Goal: Task Accomplishment & Management: Manage account settings

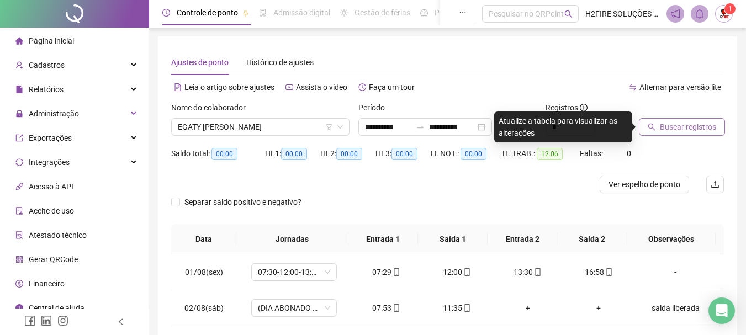
click at [685, 130] on span "Buscar registros" at bounding box center [688, 127] width 56 height 12
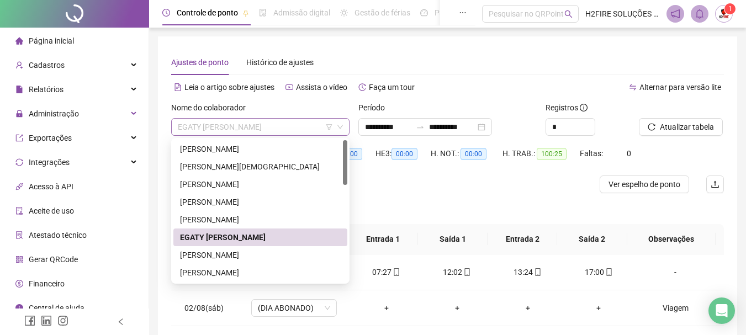
click at [271, 126] on span "EGATY [PERSON_NAME]" at bounding box center [260, 127] width 165 height 17
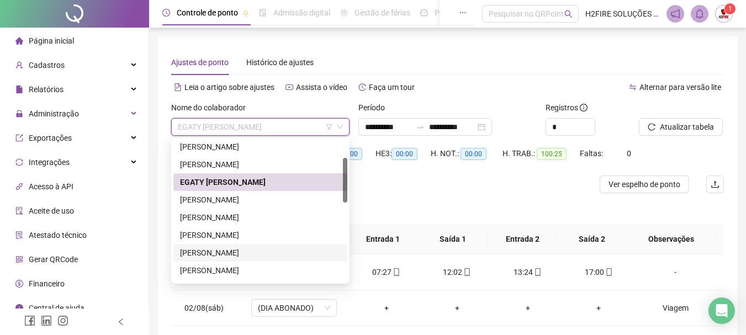
scroll to position [110, 0]
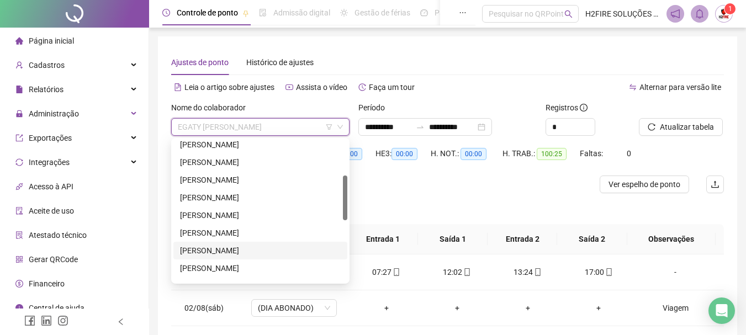
drag, startPoint x: 217, startPoint y: 250, endPoint x: 234, endPoint y: 246, distance: 17.0
click at [219, 250] on div "[PERSON_NAME]" at bounding box center [260, 251] width 161 height 12
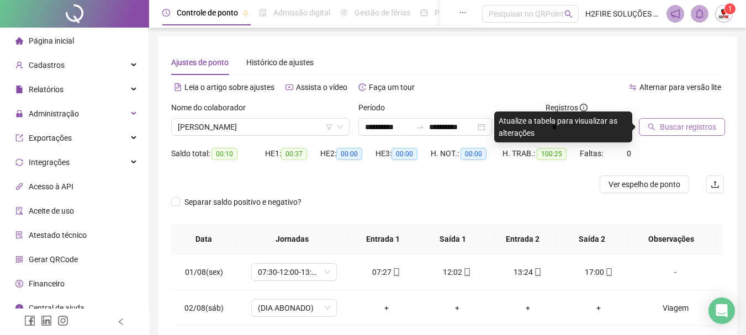
click at [685, 124] on span "Buscar registros" at bounding box center [688, 127] width 56 height 12
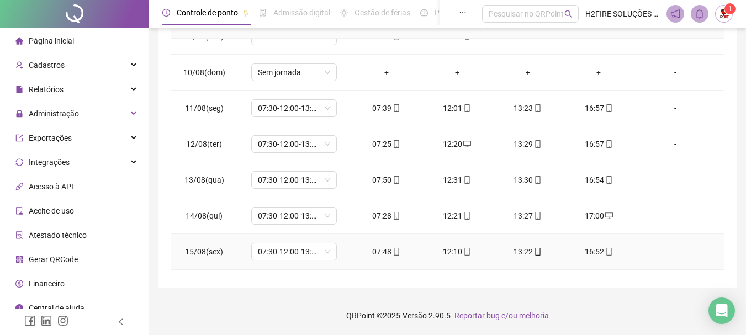
scroll to position [374, 0]
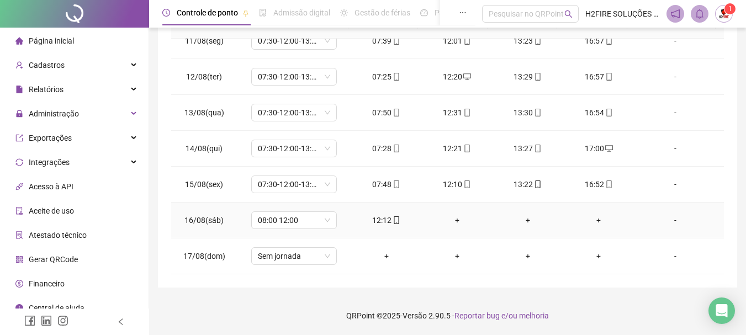
click at [457, 215] on div "+" at bounding box center [457, 220] width 53 height 12
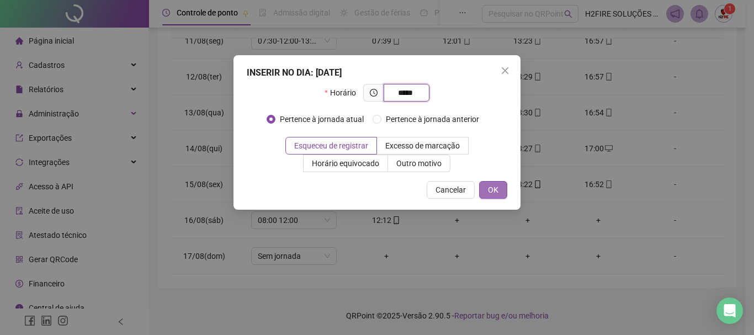
type input "*****"
click at [483, 193] on button "OK" at bounding box center [493, 190] width 28 height 18
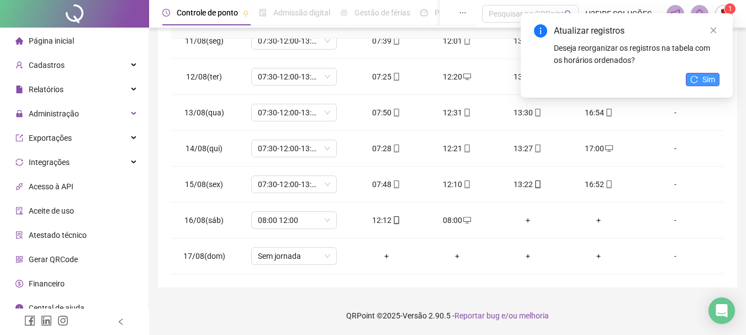
click at [699, 74] on button "Sim" at bounding box center [703, 79] width 34 height 13
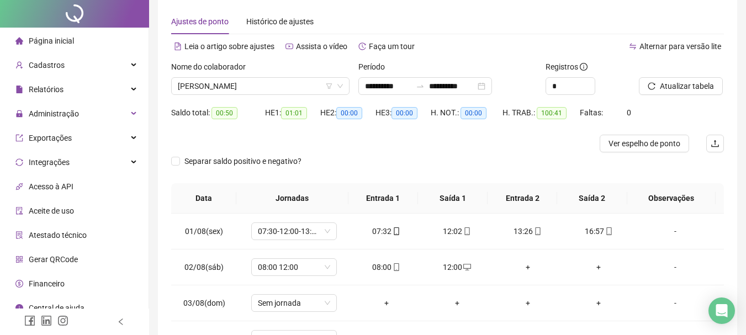
scroll to position [0, 0]
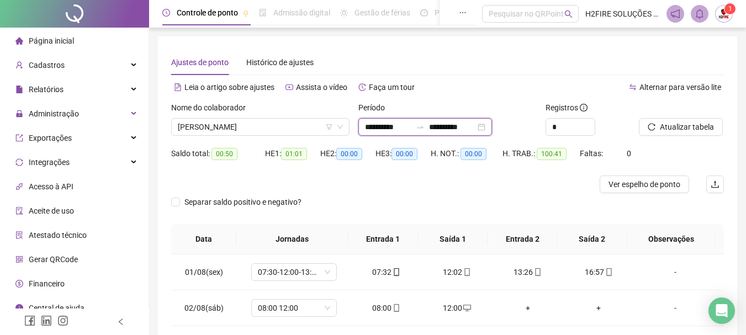
click at [454, 128] on input "**********" at bounding box center [452, 127] width 46 height 12
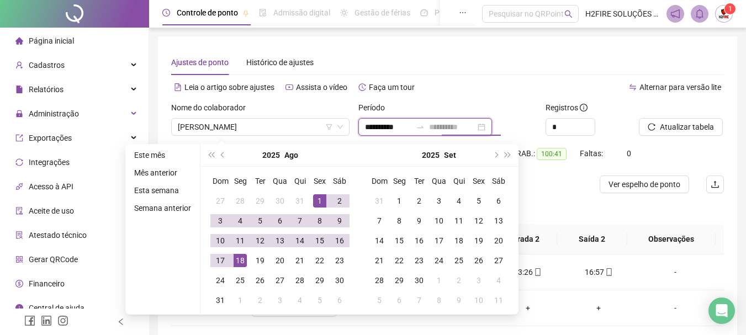
type input "**********"
click at [509, 88] on div "Alternar para versão lite" at bounding box center [586, 87] width 277 height 18
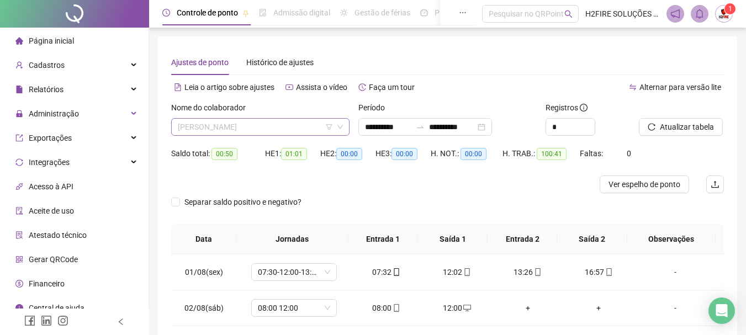
click at [323, 126] on span "[PERSON_NAME]" at bounding box center [260, 127] width 165 height 17
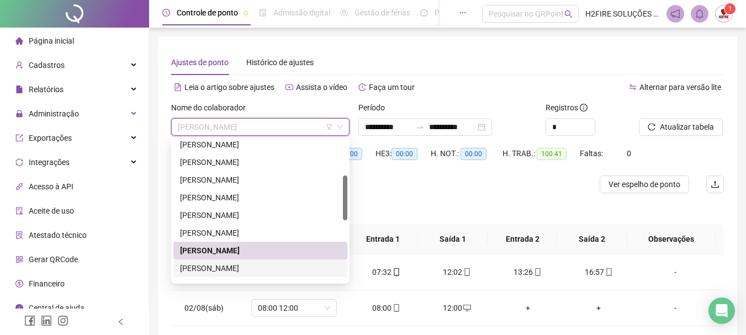
click at [233, 270] on div "[PERSON_NAME]" at bounding box center [260, 268] width 161 height 12
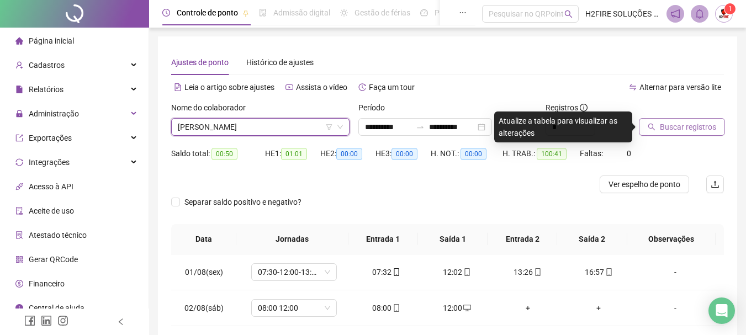
click at [657, 128] on button "Buscar registros" at bounding box center [682, 127] width 86 height 18
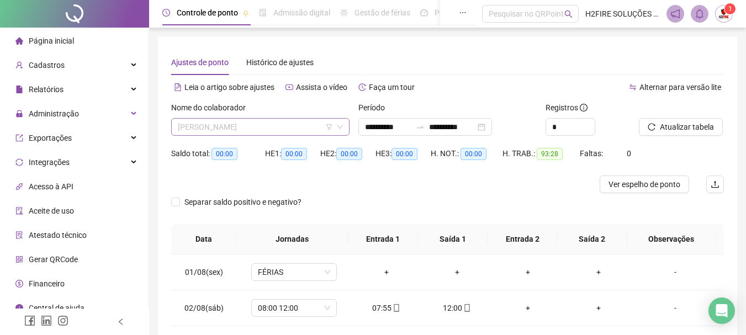
click at [303, 127] on span "[PERSON_NAME]" at bounding box center [260, 127] width 165 height 17
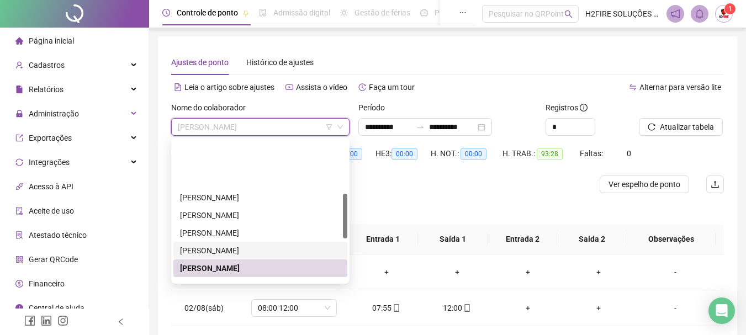
scroll to position [166, 0]
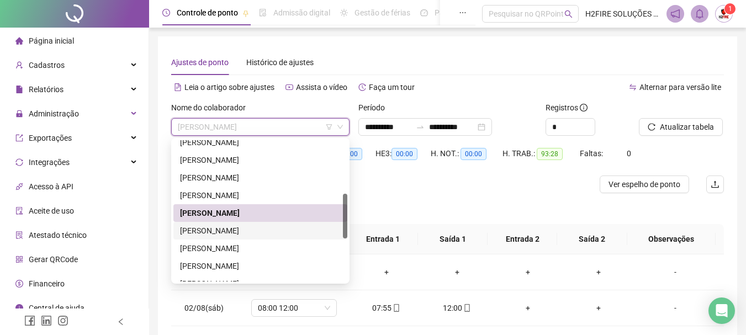
click at [223, 226] on div "[PERSON_NAME]" at bounding box center [260, 231] width 161 height 12
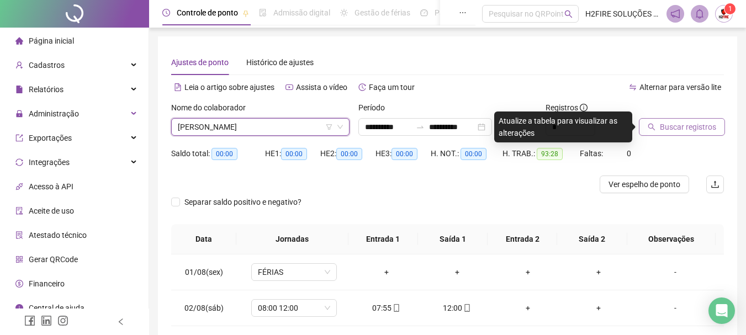
click at [655, 128] on icon "search" at bounding box center [652, 127] width 8 height 8
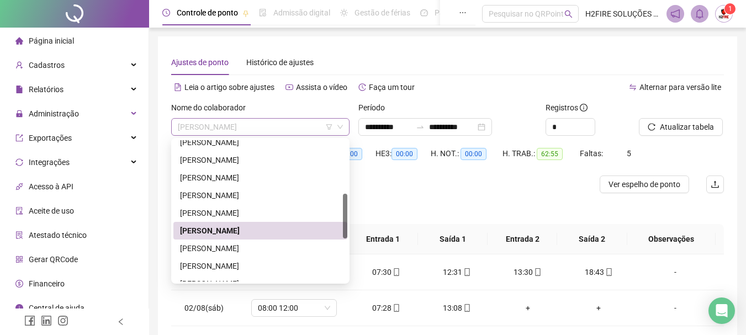
click at [283, 120] on span "[PERSON_NAME]" at bounding box center [260, 127] width 165 height 17
click at [532, 184] on div at bounding box center [378, 185] width 415 height 18
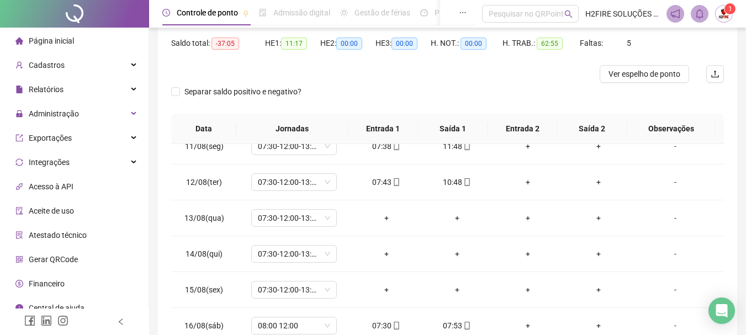
scroll to position [0, 0]
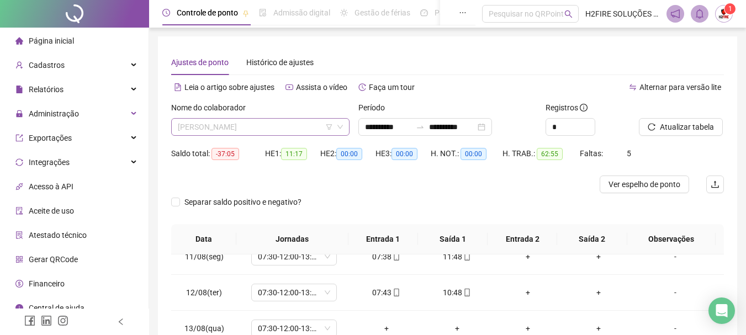
click at [279, 133] on span "[PERSON_NAME]" at bounding box center [260, 127] width 165 height 17
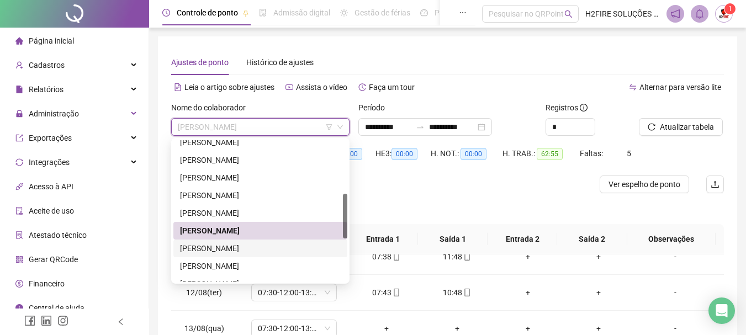
click at [215, 251] on div "[PERSON_NAME]" at bounding box center [260, 248] width 161 height 12
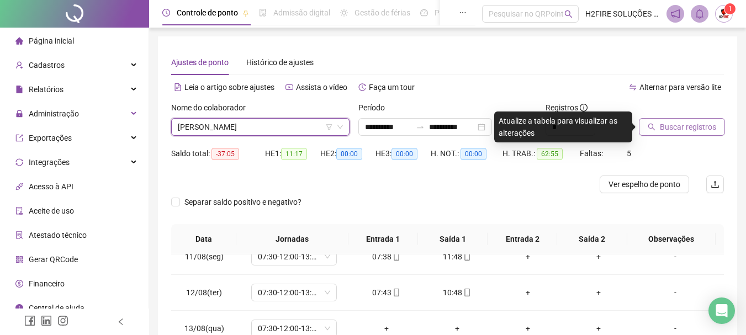
click at [660, 131] on span "Buscar registros" at bounding box center [688, 127] width 56 height 12
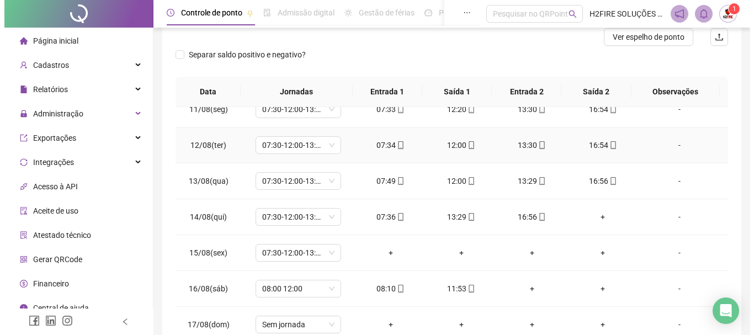
scroll to position [216, 0]
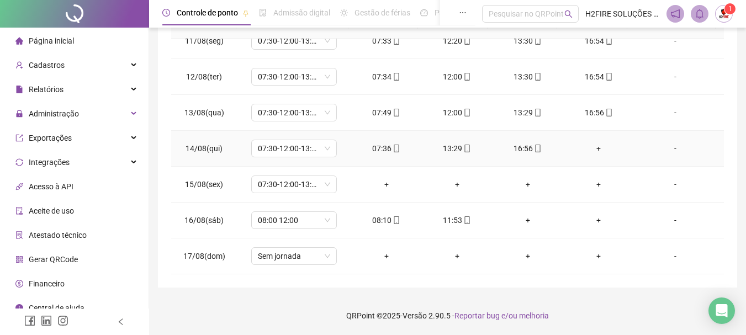
click at [590, 151] on div "+" at bounding box center [598, 148] width 53 height 12
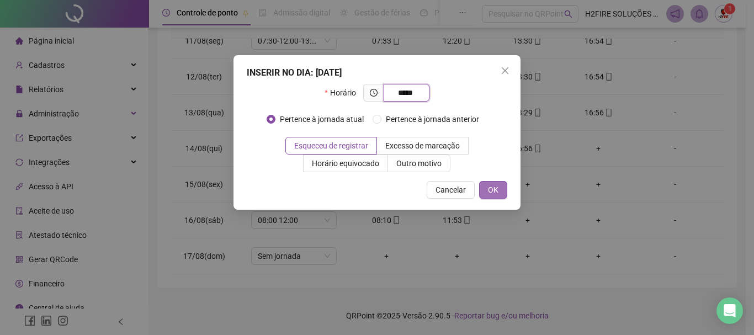
type input "*****"
click at [502, 184] on button "OK" at bounding box center [493, 190] width 28 height 18
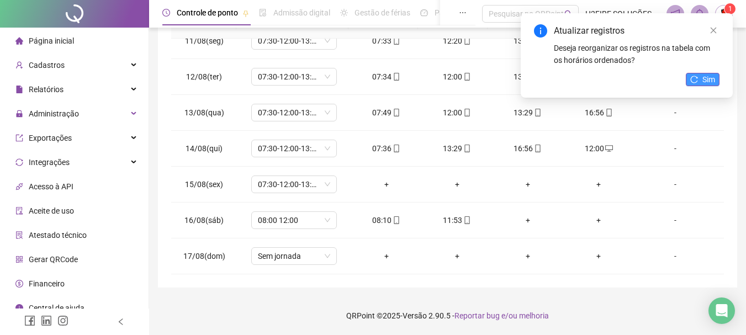
click at [710, 80] on span "Sim" at bounding box center [708, 79] width 13 height 12
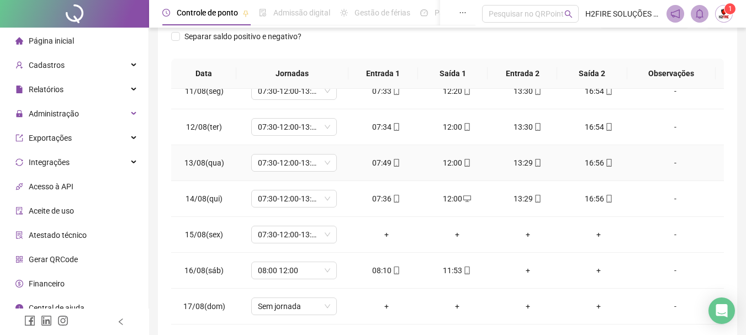
scroll to position [0, 0]
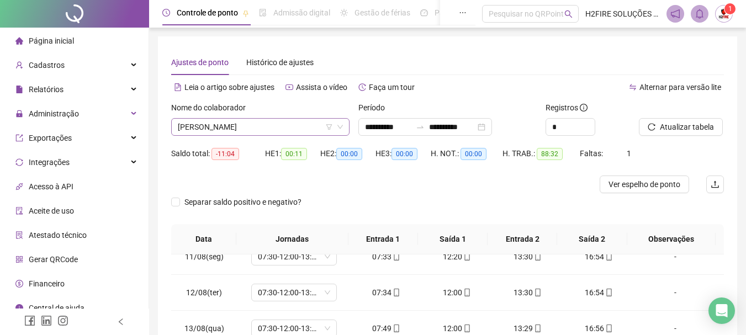
click at [282, 126] on span "[PERSON_NAME]" at bounding box center [260, 127] width 165 height 17
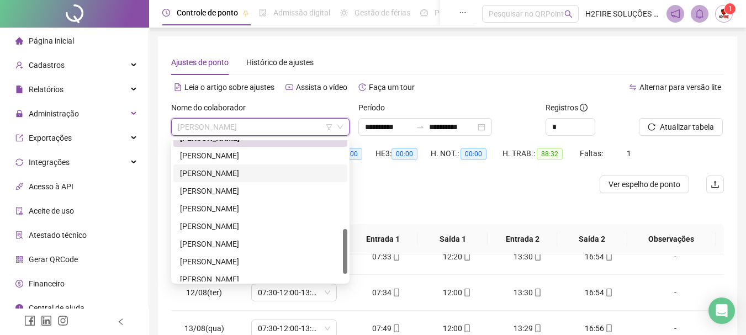
scroll to position [221, 0]
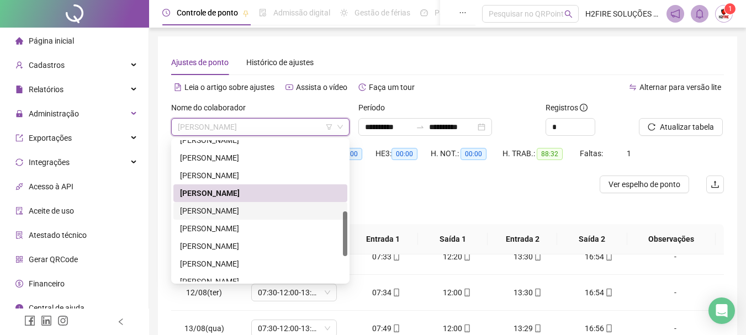
click at [255, 214] on div "[PERSON_NAME]" at bounding box center [260, 211] width 161 height 12
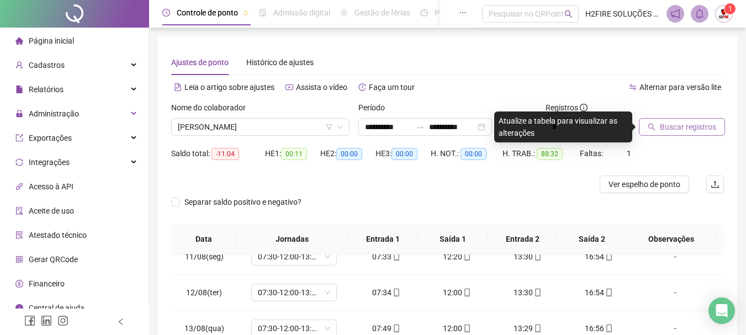
click at [657, 133] on button "Buscar registros" at bounding box center [682, 127] width 86 height 18
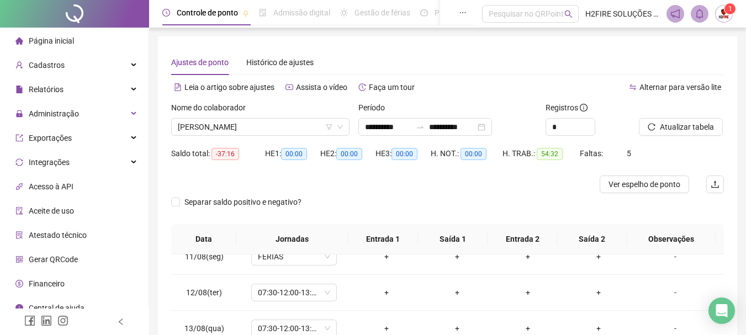
click at [464, 56] on div "Ajustes de ponto Histórico de ajustes" at bounding box center [447, 62] width 553 height 25
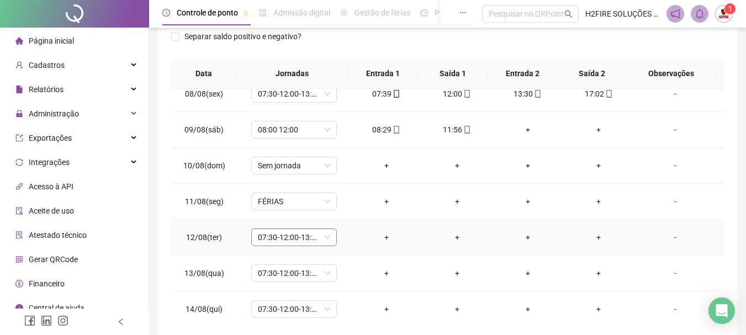
scroll to position [319, 0]
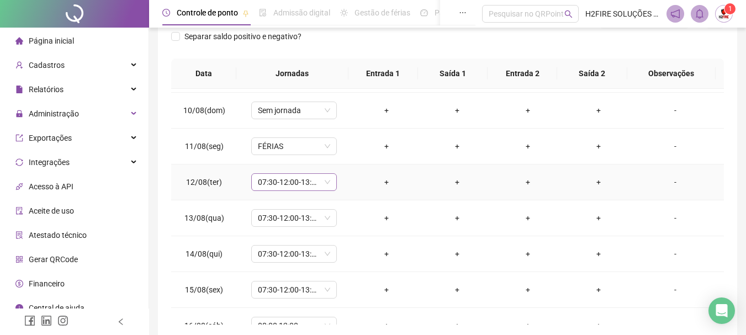
click at [288, 175] on span "07:30-12:00-13:30-17:00" at bounding box center [294, 182] width 72 height 17
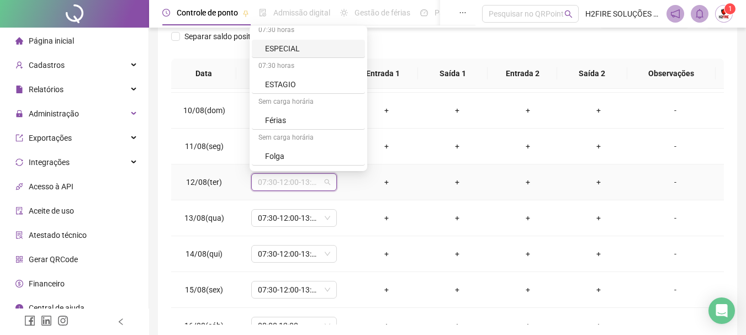
scroll to position [994, 0]
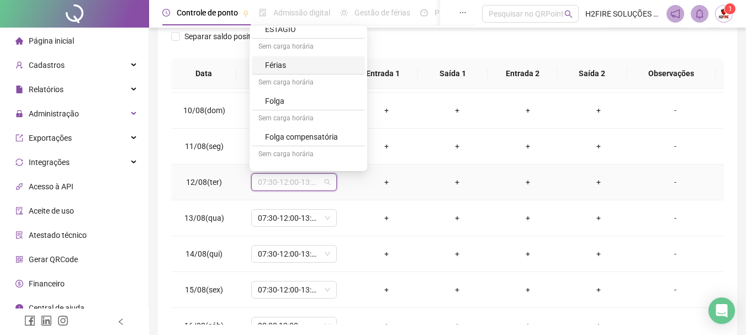
click at [283, 63] on div "Férias" at bounding box center [311, 65] width 93 height 12
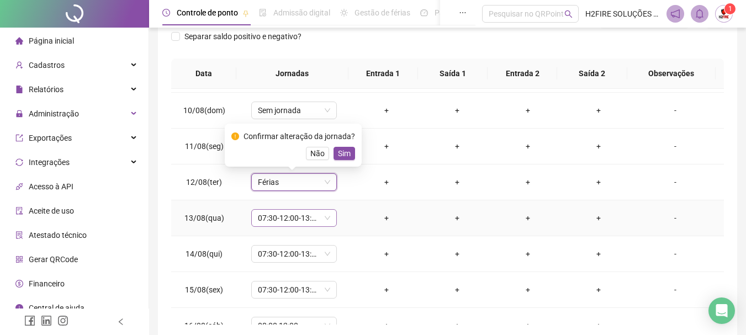
click at [297, 218] on span "07:30-12:00-13:30-17:00" at bounding box center [294, 218] width 72 height 17
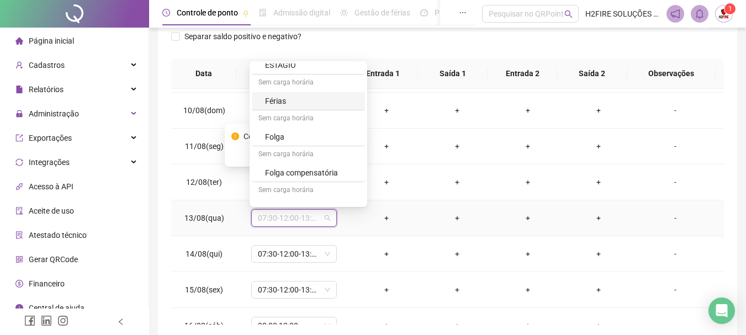
click at [295, 103] on div "Férias" at bounding box center [311, 101] width 93 height 12
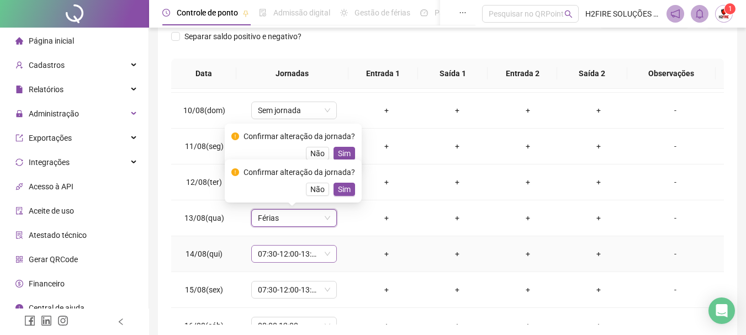
click at [290, 249] on span "07:30-12:00-13:30-17:00" at bounding box center [294, 254] width 72 height 17
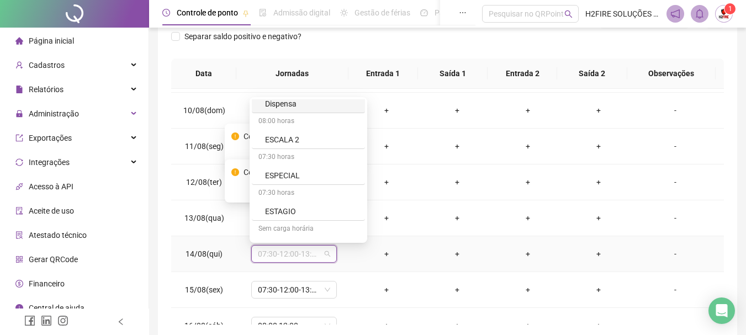
scroll to position [939, 0]
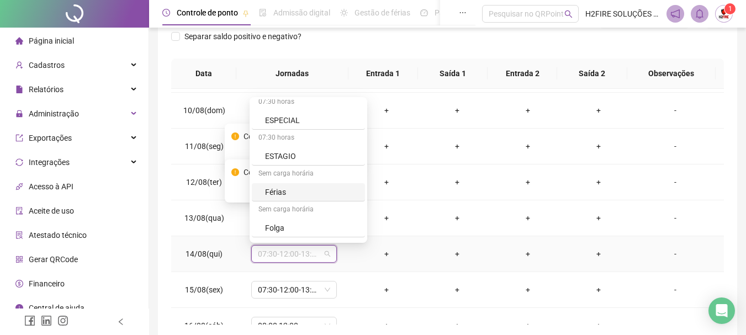
click at [289, 194] on div "Férias" at bounding box center [311, 192] width 93 height 12
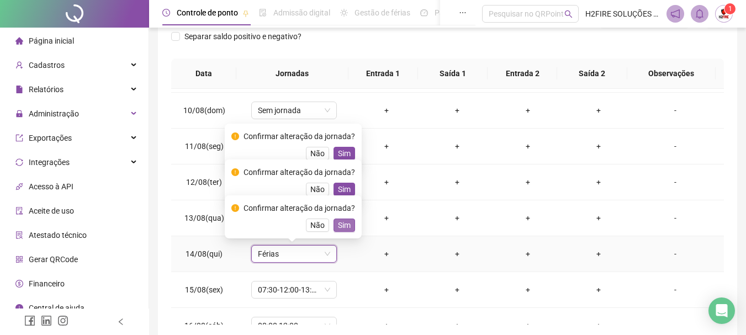
click at [338, 228] on span "Sim" at bounding box center [344, 225] width 13 height 12
click at [342, 188] on span "Sim" at bounding box center [344, 189] width 13 height 12
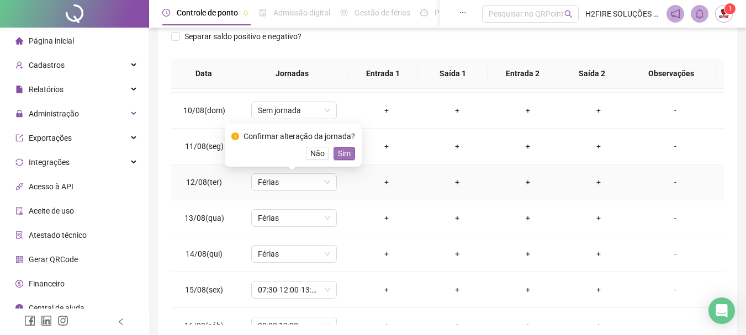
click at [338, 155] on span "Sim" at bounding box center [344, 153] width 13 height 12
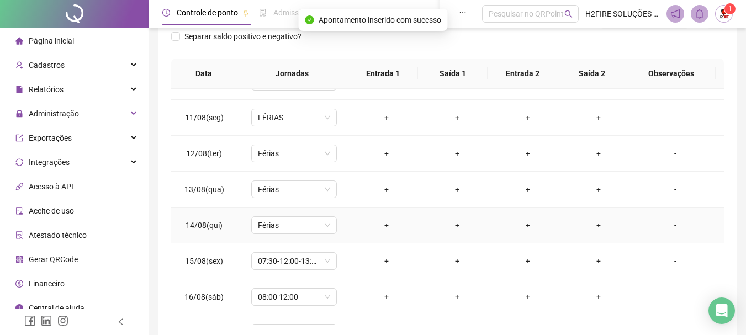
scroll to position [374, 0]
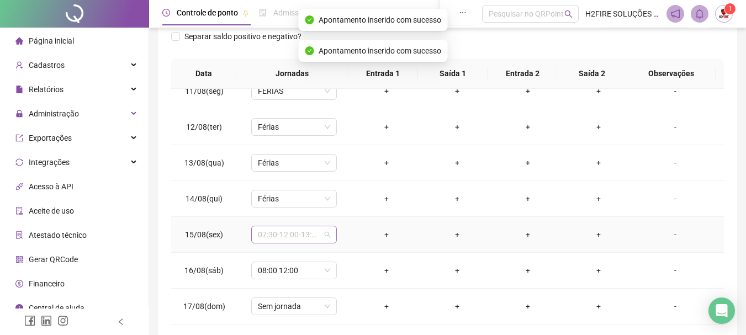
click at [285, 234] on span "07:30-12:00-13:30-17:00" at bounding box center [294, 234] width 72 height 17
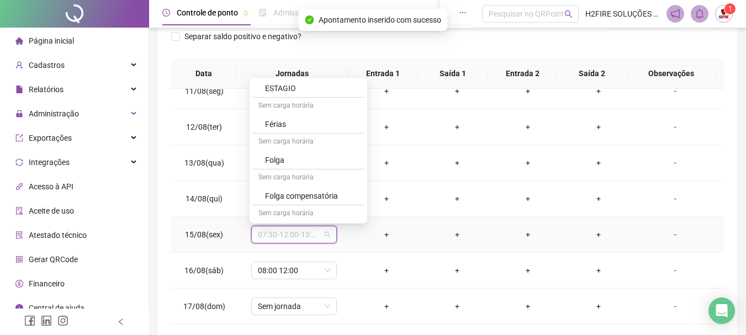
scroll to position [994, 0]
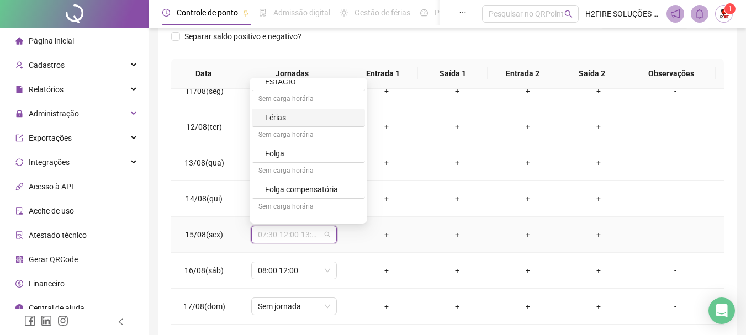
click at [281, 114] on div "Férias" at bounding box center [311, 118] width 93 height 12
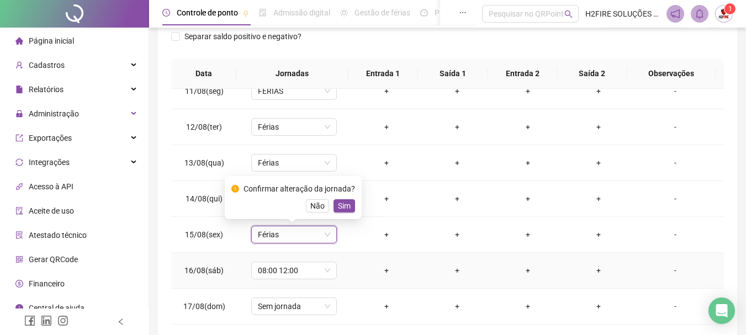
click at [288, 281] on td "08:00 12:00" at bounding box center [294, 271] width 114 height 36
click at [278, 273] on span "08:00 12:00" at bounding box center [294, 270] width 72 height 17
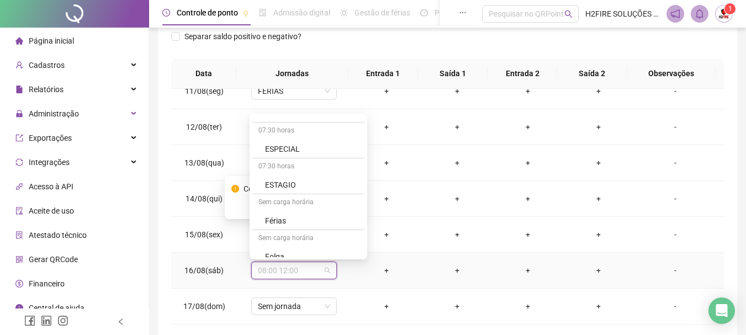
scroll to position [939, 0]
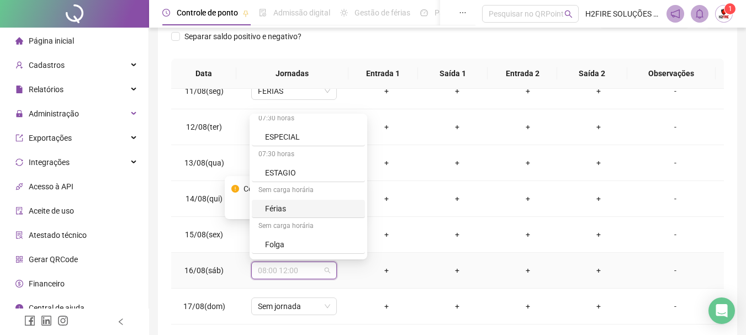
click at [285, 207] on div "Férias" at bounding box center [311, 209] width 93 height 12
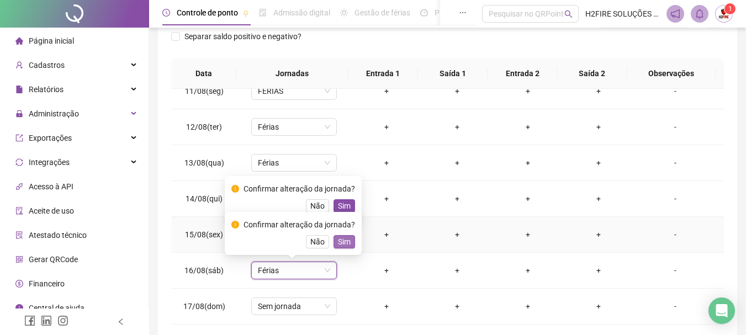
drag, startPoint x: 340, startPoint y: 209, endPoint x: 345, endPoint y: 239, distance: 30.2
click at [339, 209] on span "Sim" at bounding box center [344, 206] width 13 height 12
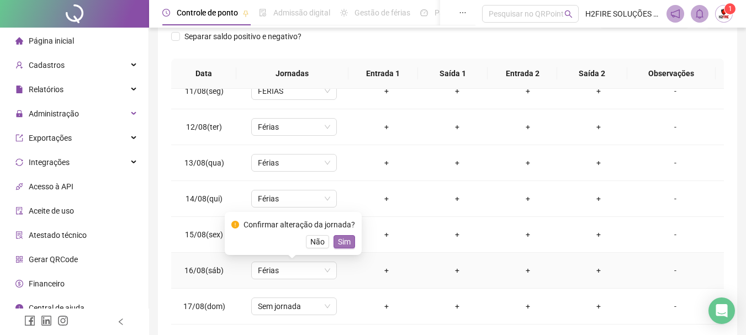
drag, startPoint x: 345, startPoint y: 241, endPoint x: 326, endPoint y: 267, distance: 31.7
click at [344, 241] on span "Sim" at bounding box center [344, 242] width 13 height 12
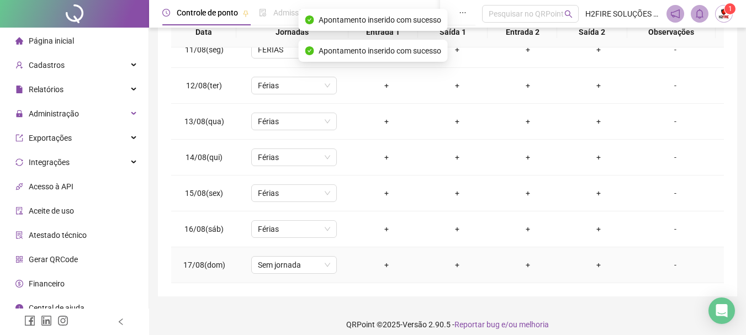
scroll to position [216, 0]
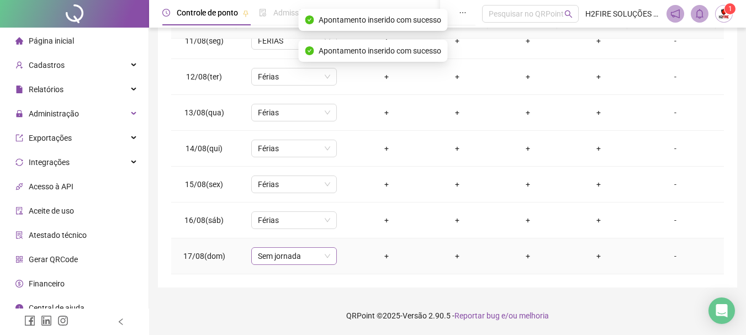
click at [288, 256] on span "Sem jornada" at bounding box center [294, 256] width 72 height 17
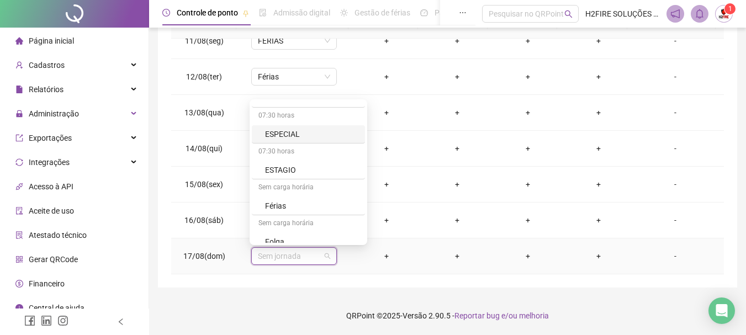
scroll to position [939, 0]
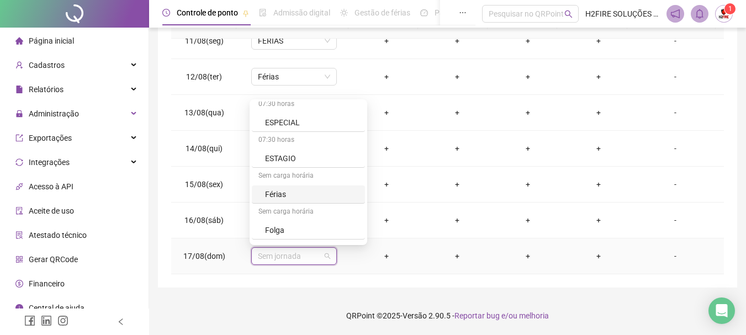
click at [280, 192] on div "Férias" at bounding box center [311, 194] width 93 height 12
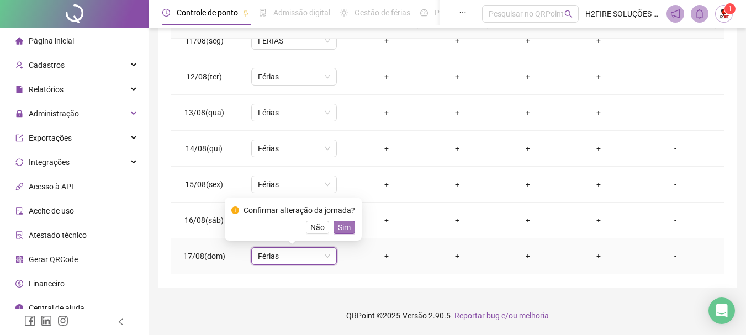
click at [334, 228] on button "Sim" at bounding box center [345, 227] width 22 height 13
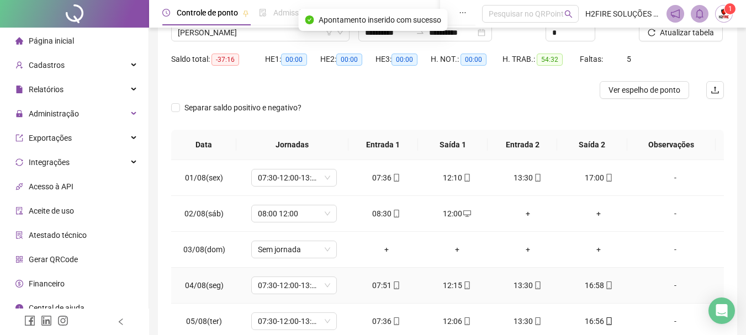
scroll to position [0, 0]
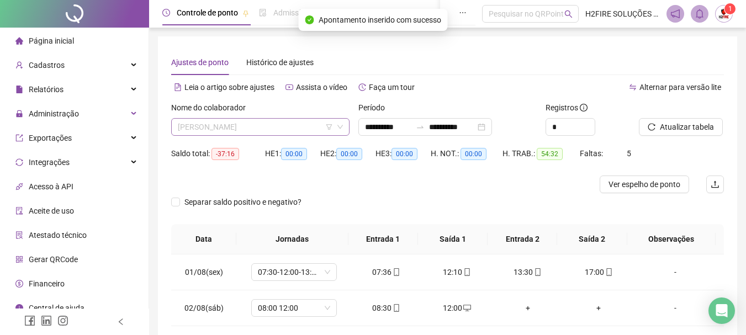
click at [245, 124] on span "[PERSON_NAME]" at bounding box center [260, 127] width 165 height 17
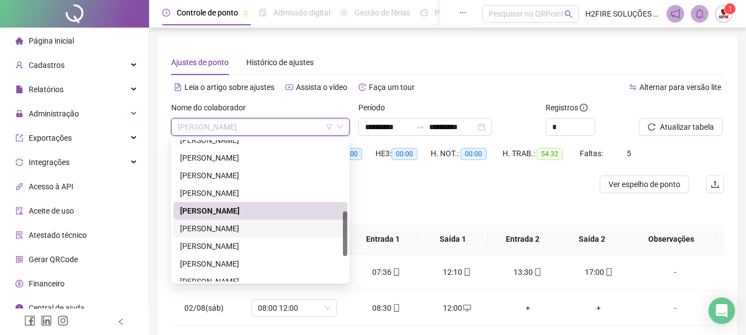
click at [217, 222] on div "[PERSON_NAME]" at bounding box center [260, 229] width 174 height 18
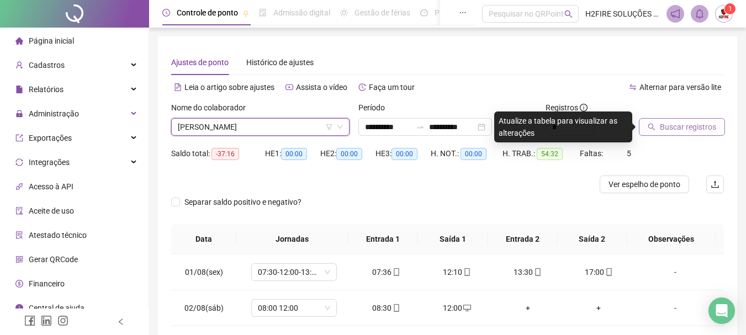
click at [655, 130] on icon "search" at bounding box center [652, 127] width 8 height 8
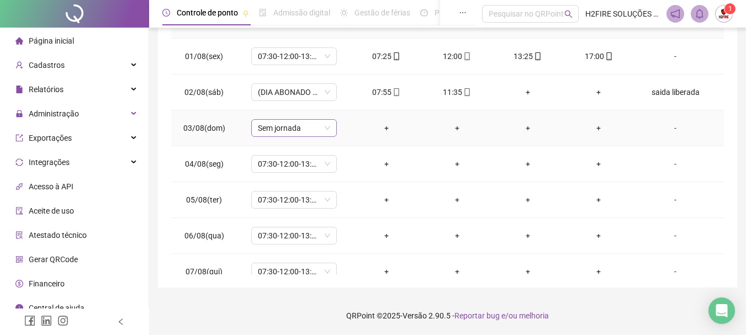
click at [315, 129] on span "Sem jornada" at bounding box center [294, 128] width 72 height 17
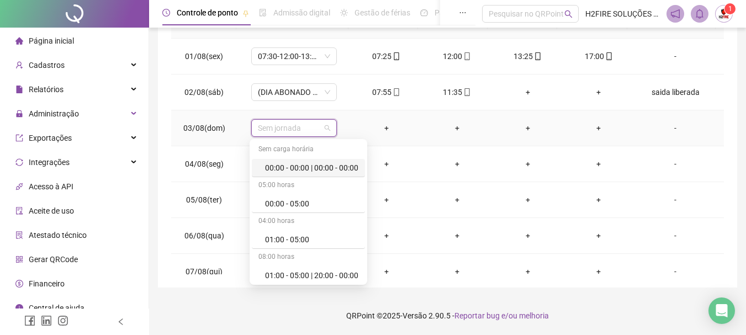
click at [315, 128] on span "Sem jornada" at bounding box center [294, 128] width 72 height 17
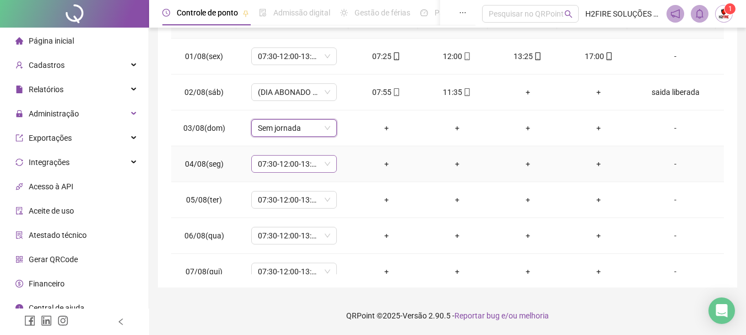
click at [315, 169] on span "07:30-12:00-13:30-17:00" at bounding box center [294, 164] width 72 height 17
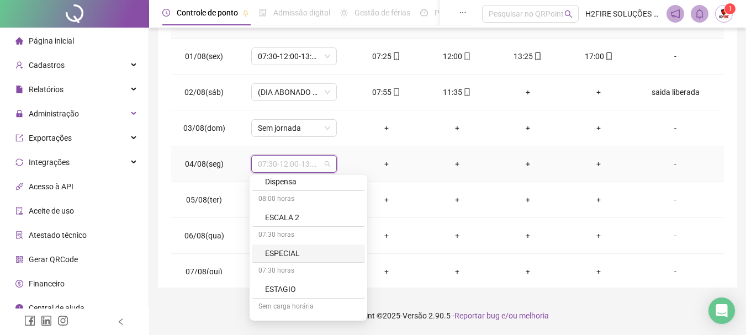
scroll to position [939, 0]
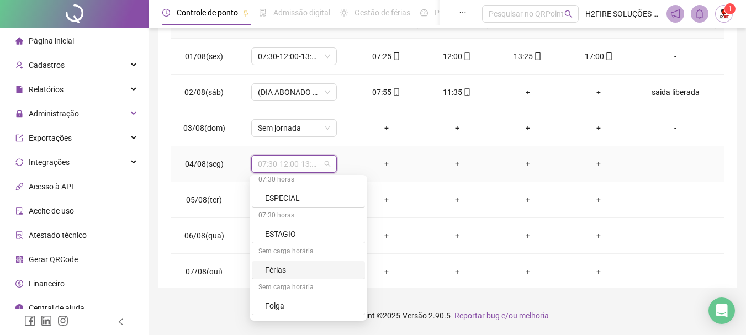
click at [281, 265] on div "Férias" at bounding box center [311, 270] width 93 height 12
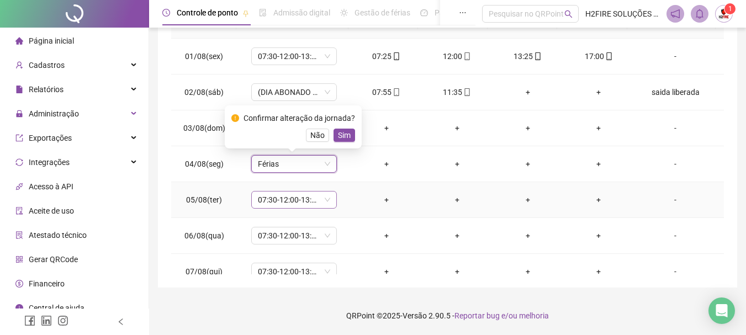
click at [307, 198] on span "07:30-12:00-13:30-17:00" at bounding box center [294, 200] width 72 height 17
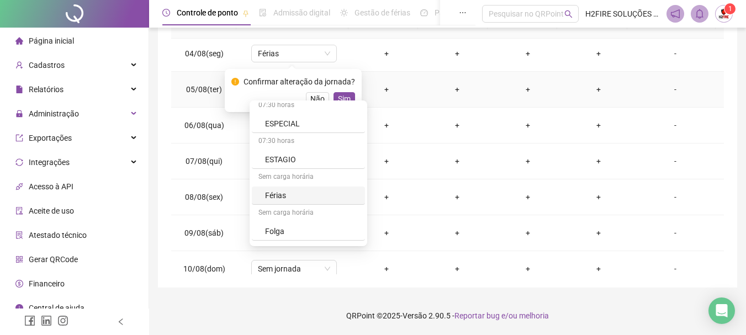
click at [285, 192] on div "Férias" at bounding box center [311, 195] width 93 height 12
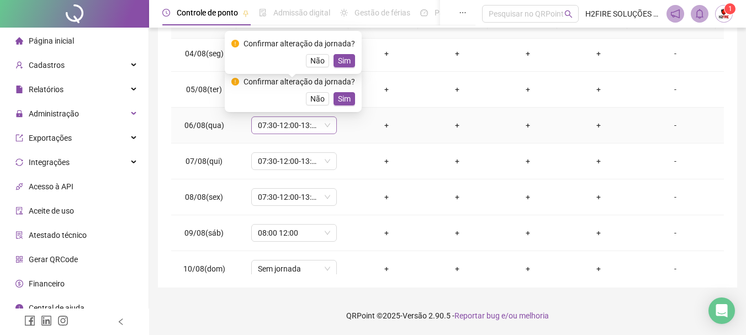
click at [304, 128] on span "07:30-12:00-13:30-17:00" at bounding box center [294, 125] width 72 height 17
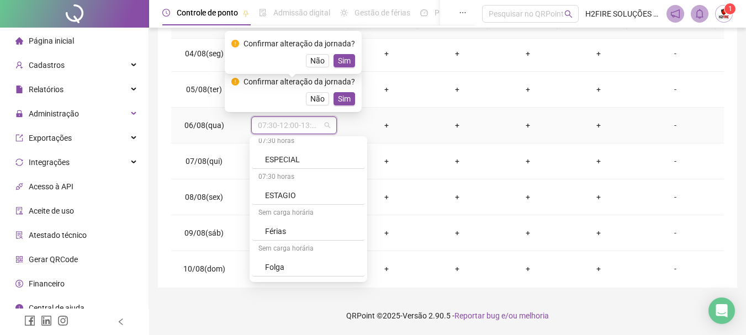
scroll to position [994, 0]
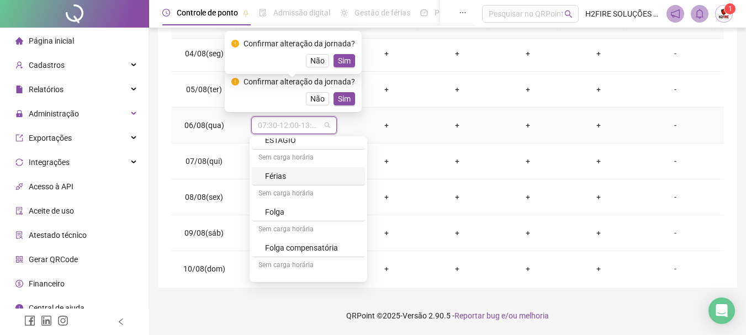
click at [274, 176] on div "Férias" at bounding box center [311, 176] width 93 height 12
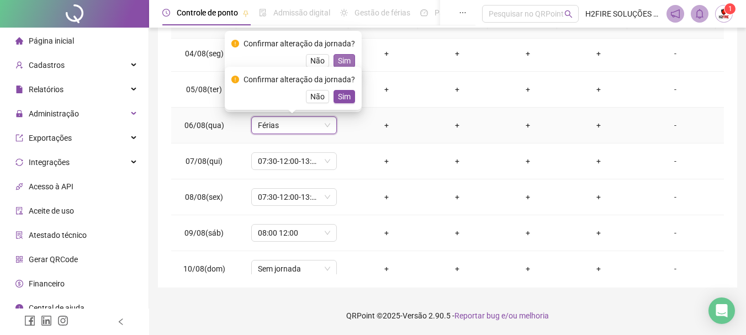
click at [347, 98] on span "Sim" at bounding box center [344, 97] width 13 height 12
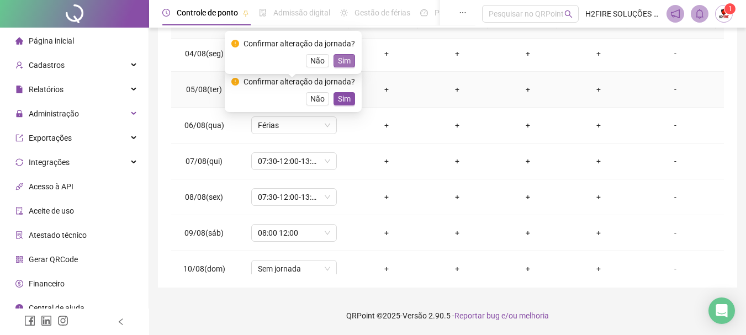
click at [342, 59] on span "Sim" at bounding box center [344, 61] width 13 height 12
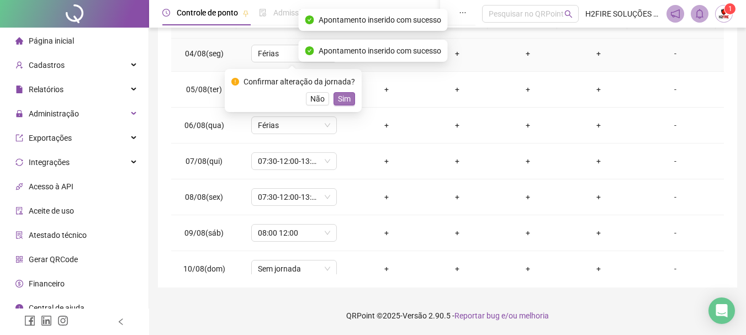
click at [338, 96] on span "Sim" at bounding box center [344, 99] width 13 height 12
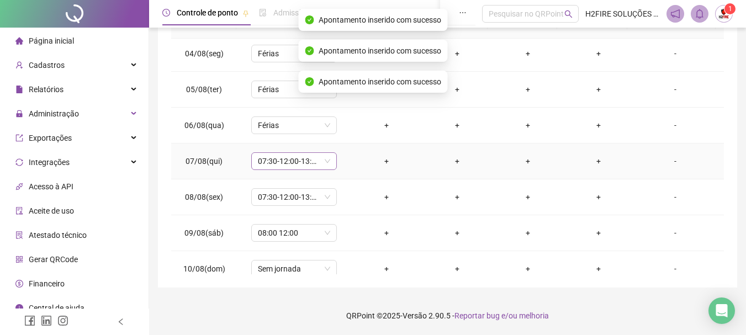
click at [304, 158] on span "07:30-12:00-13:30-17:00" at bounding box center [294, 161] width 72 height 17
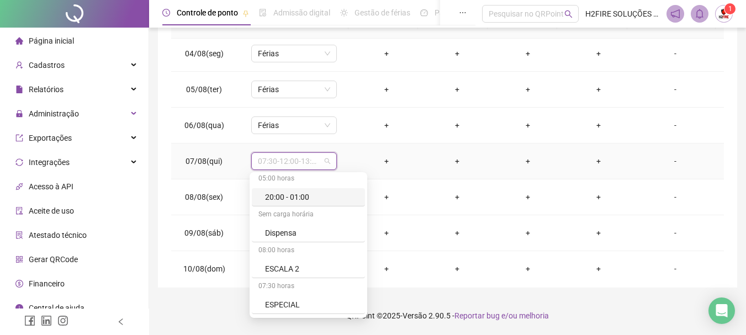
scroll to position [939, 0]
click at [280, 263] on div "Férias" at bounding box center [311, 267] width 93 height 12
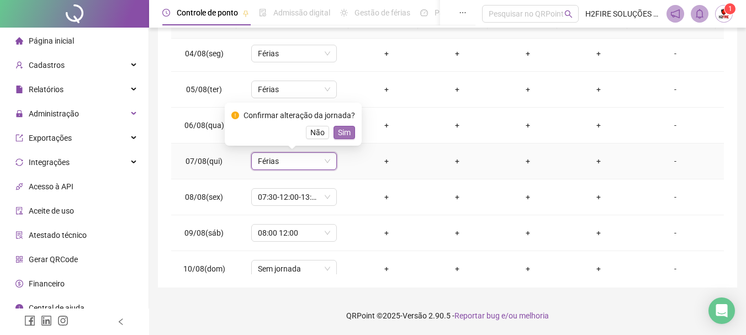
click at [340, 133] on span "Sim" at bounding box center [344, 132] width 13 height 12
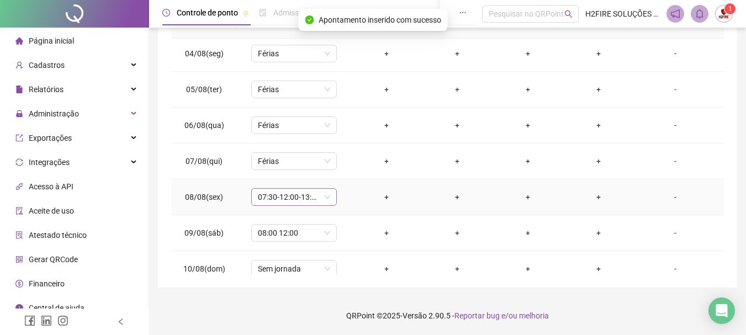
click at [314, 191] on span "07:30-12:00-13:30-17:00" at bounding box center [294, 197] width 72 height 17
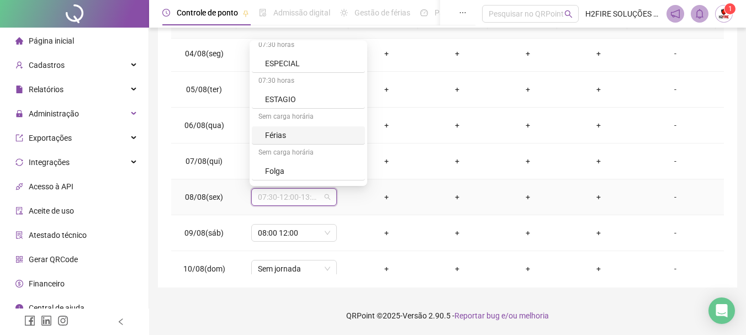
click at [272, 133] on div "Férias" at bounding box center [311, 135] width 93 height 12
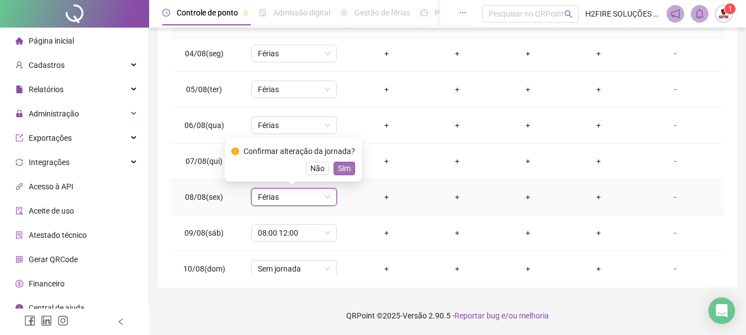
click at [341, 168] on span "Sim" at bounding box center [344, 168] width 13 height 12
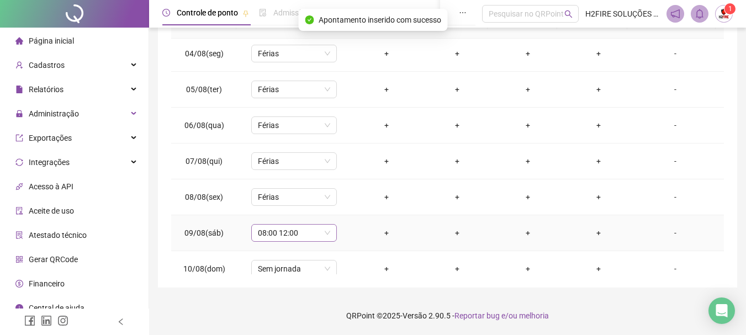
click at [310, 232] on span "08:00 12:00" at bounding box center [294, 233] width 72 height 17
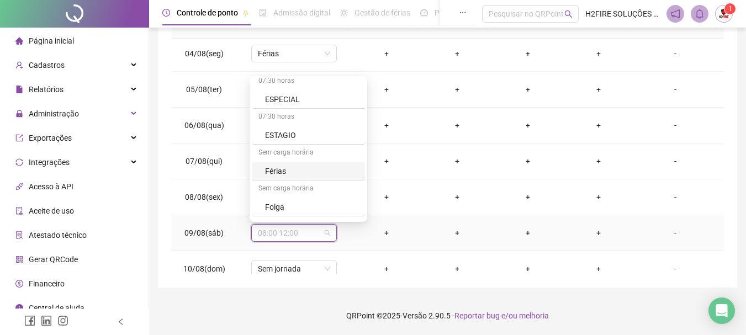
click at [283, 172] on div "Férias" at bounding box center [311, 171] width 93 height 12
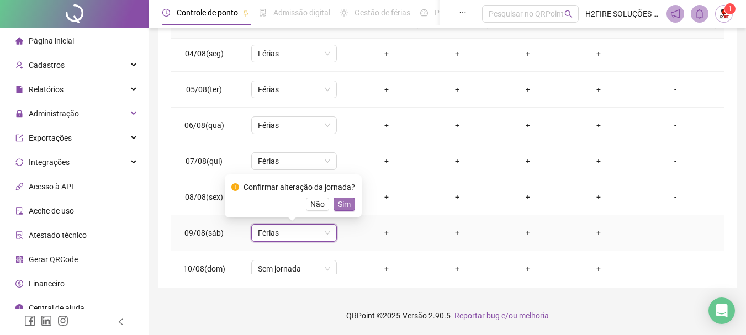
click at [338, 203] on span "Sim" at bounding box center [344, 204] width 13 height 12
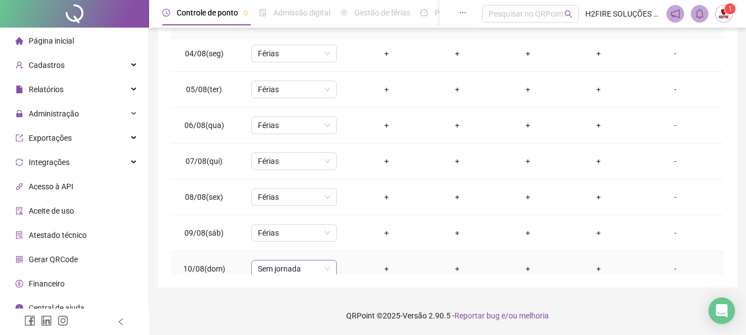
click at [310, 267] on span "Sem jornada" at bounding box center [294, 269] width 72 height 17
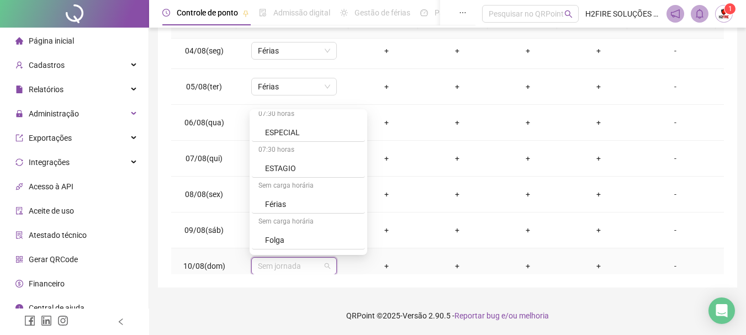
scroll to position [994, 0]
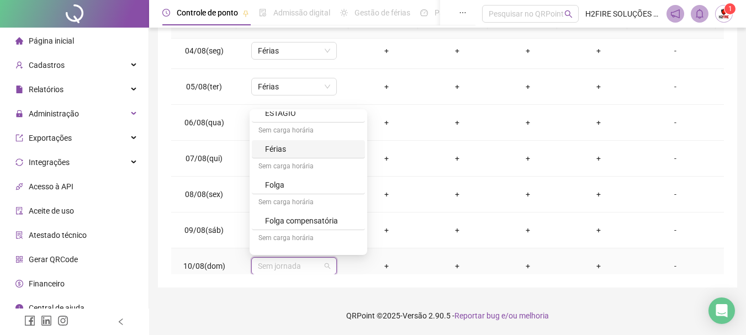
click at [276, 153] on div "Férias" at bounding box center [311, 149] width 93 height 12
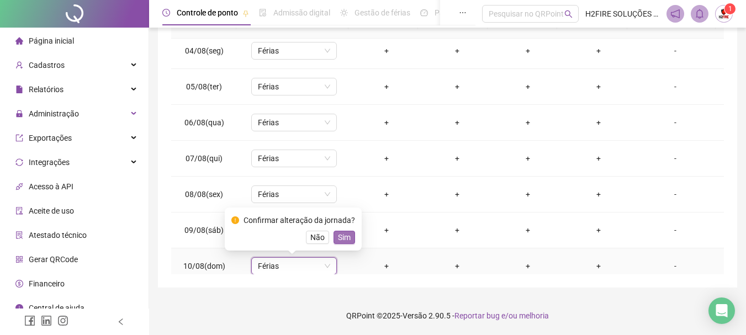
click at [338, 241] on span "Sim" at bounding box center [344, 237] width 13 height 12
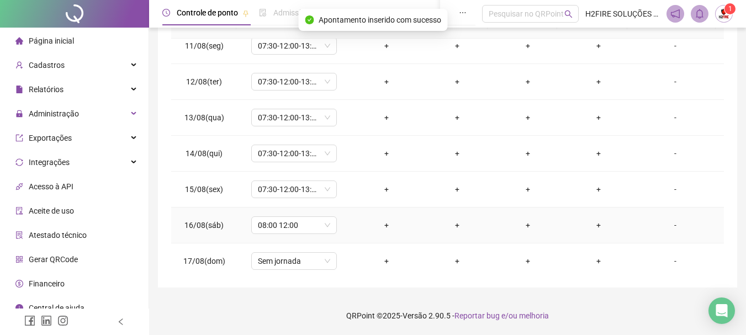
scroll to position [374, 0]
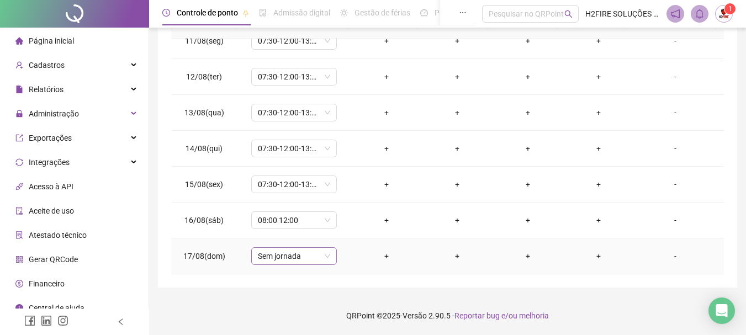
click at [313, 252] on span "Sem jornada" at bounding box center [294, 256] width 72 height 17
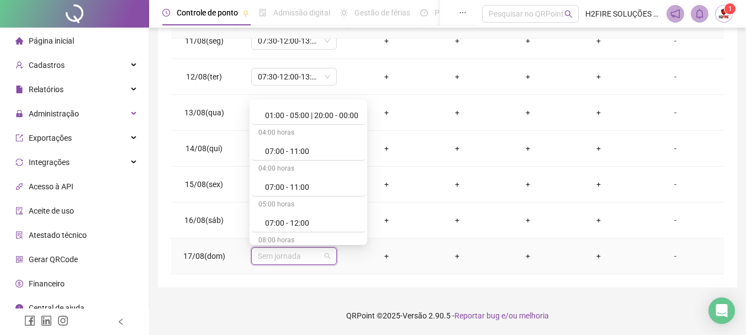
scroll to position [166, 0]
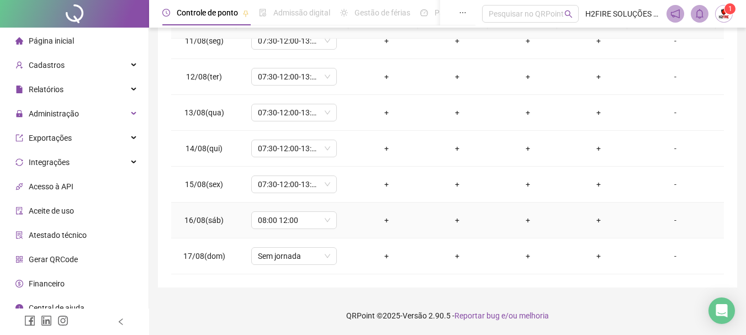
click at [173, 227] on td "16/08(sáb)" at bounding box center [204, 221] width 66 height 36
click at [269, 226] on span "08:00 12:00" at bounding box center [294, 220] width 72 height 17
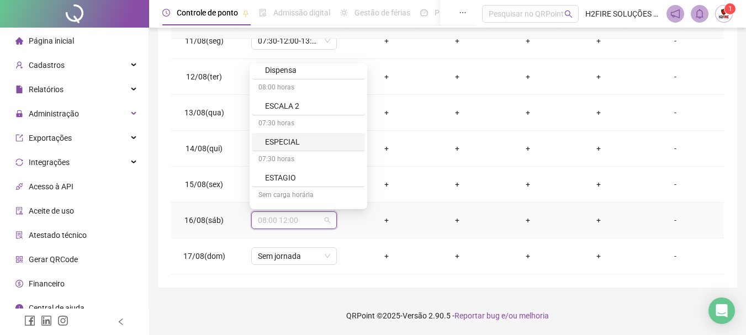
scroll to position [939, 0]
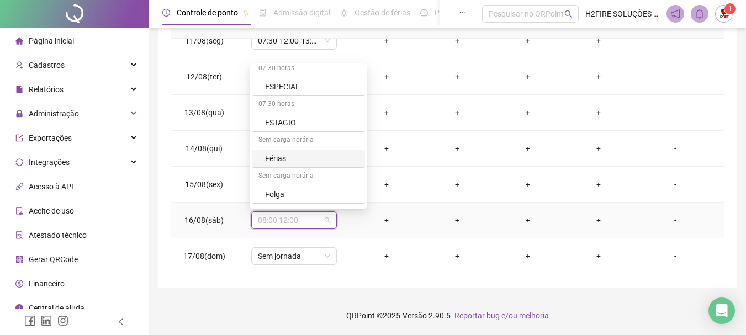
click at [282, 160] on div "Férias" at bounding box center [311, 158] width 93 height 12
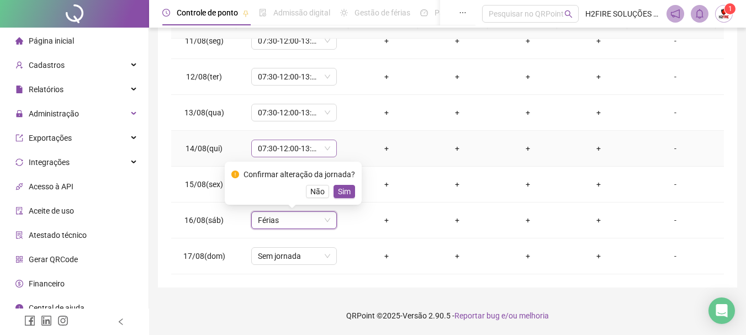
click at [309, 149] on span "07:30-12:00-13:30-17:00" at bounding box center [294, 148] width 72 height 17
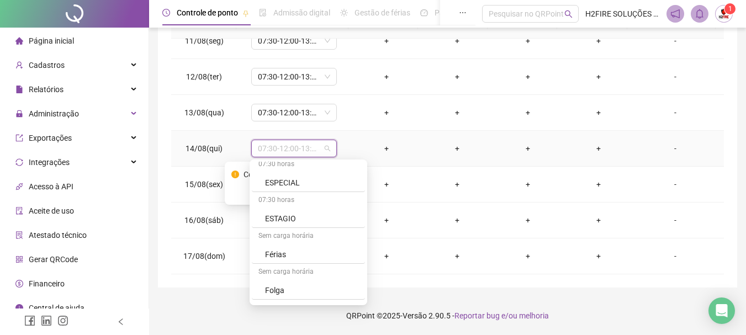
scroll to position [994, 0]
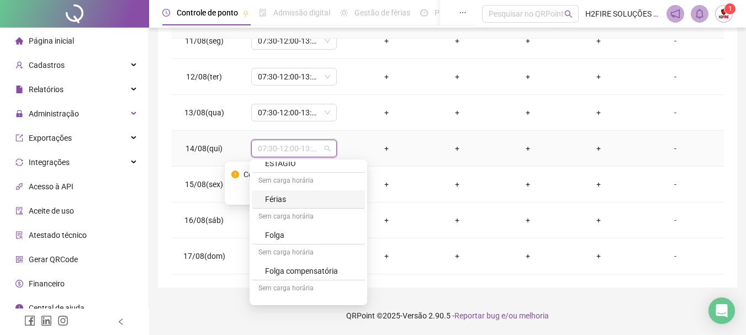
click at [271, 202] on div "Férias" at bounding box center [311, 199] width 93 height 12
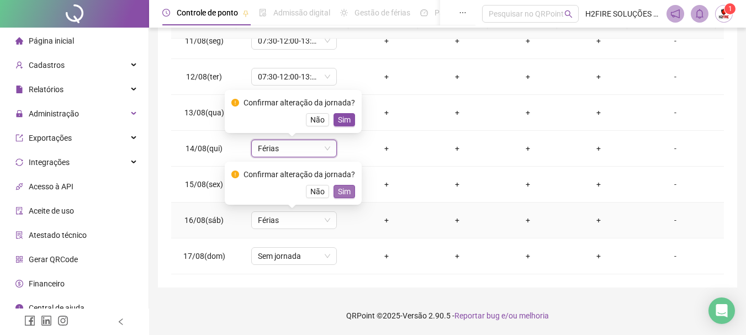
click at [343, 193] on span "Sim" at bounding box center [344, 192] width 13 height 12
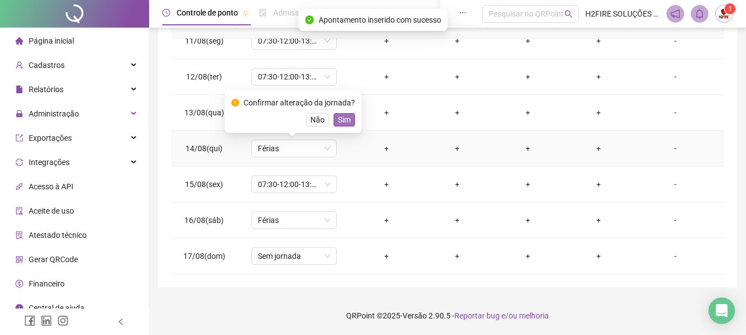
click at [344, 121] on span "Sim" at bounding box center [344, 120] width 13 height 12
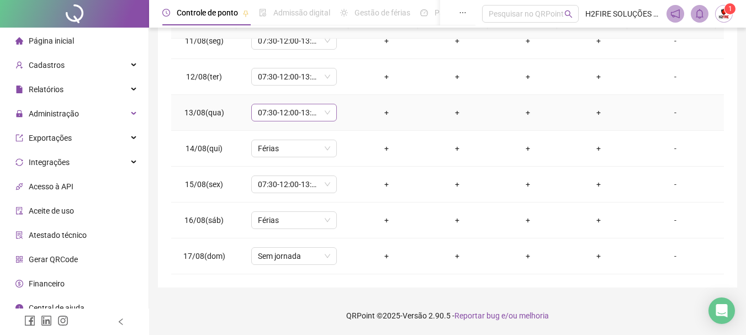
click at [297, 107] on span "07:30-12:00-13:30-17:00" at bounding box center [294, 112] width 72 height 17
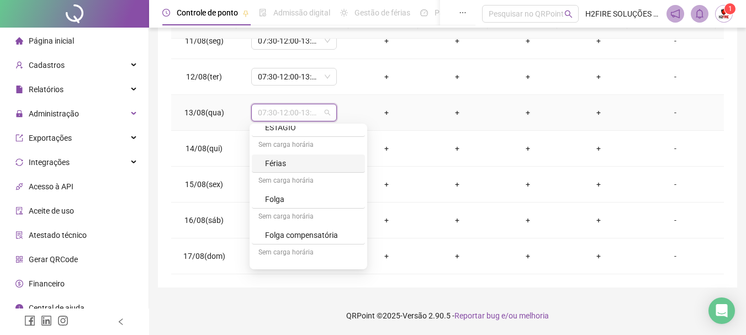
click at [316, 163] on div "Férias" at bounding box center [311, 163] width 93 height 12
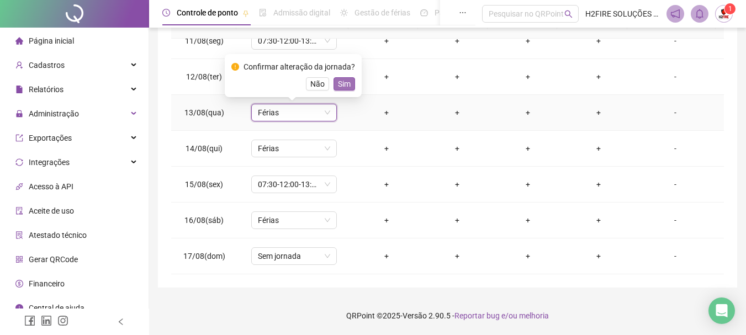
click at [342, 82] on span "Sim" at bounding box center [344, 84] width 13 height 12
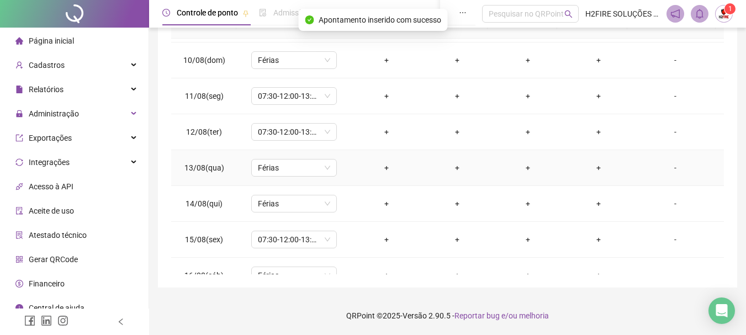
scroll to position [264, 0]
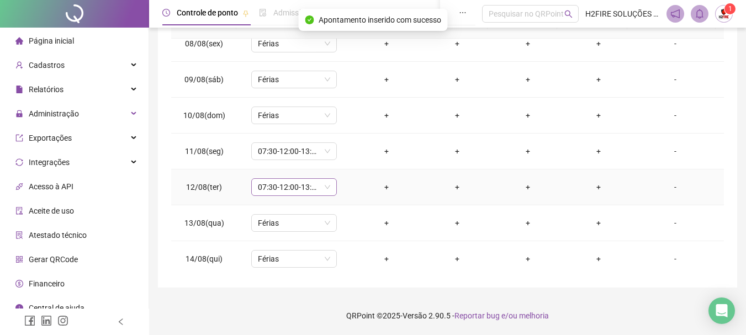
click at [294, 188] on span "07:30-12:00-13:30-17:00" at bounding box center [294, 187] width 72 height 17
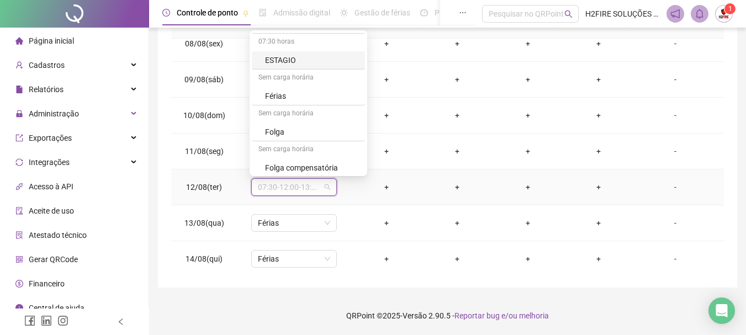
scroll to position [994, 0]
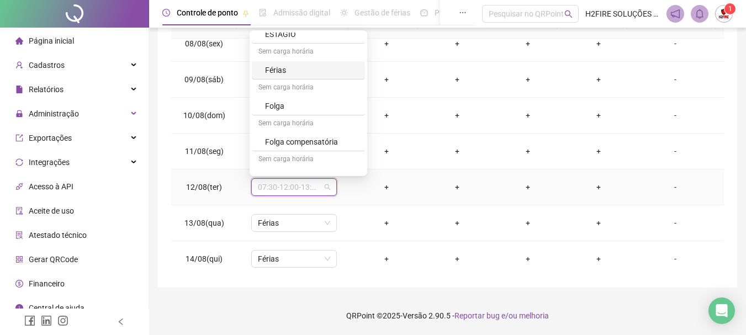
click at [283, 72] on div "Férias" at bounding box center [311, 70] width 93 height 12
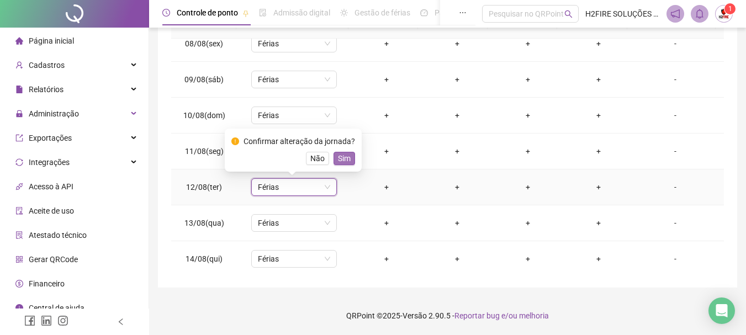
click at [334, 161] on button "Sim" at bounding box center [345, 158] width 22 height 13
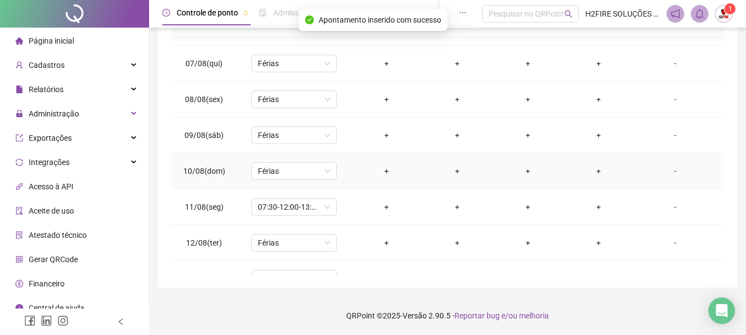
scroll to position [154, 0]
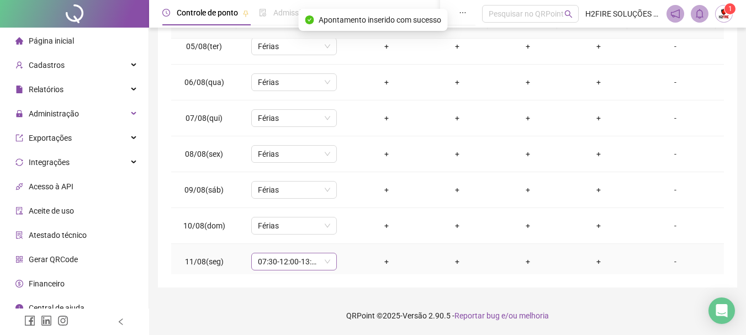
click at [316, 262] on span "07:30-12:00-13:30-17:00" at bounding box center [294, 261] width 72 height 17
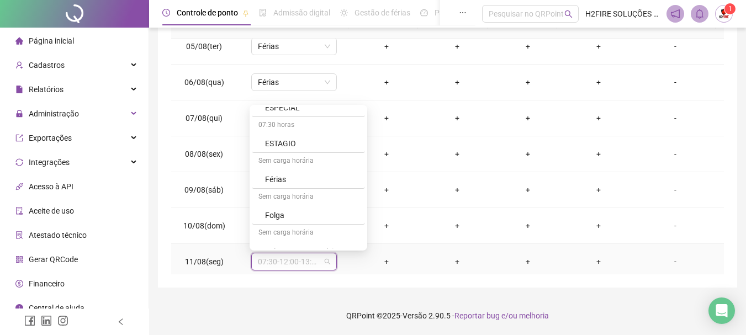
scroll to position [994, 0]
click at [282, 151] on div "Férias" at bounding box center [308, 145] width 113 height 18
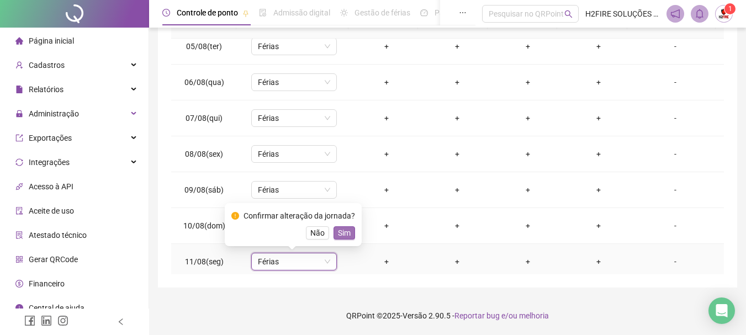
click at [346, 235] on span "Sim" at bounding box center [344, 233] width 13 height 12
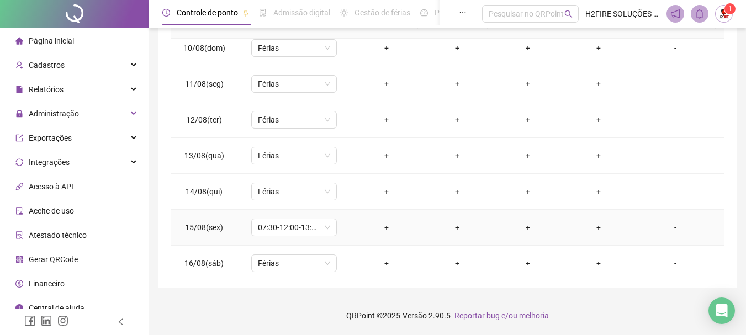
scroll to position [374, 0]
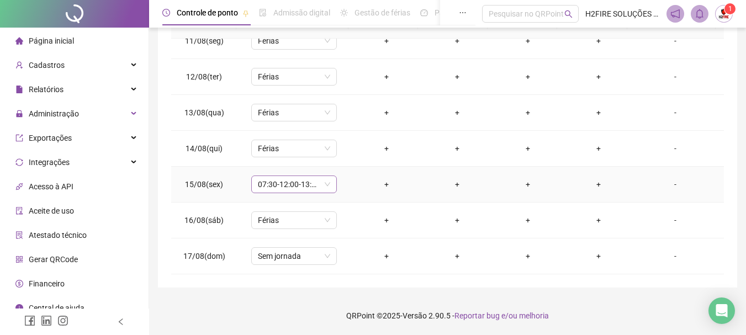
click at [302, 187] on span "07:30-12:00-13:30-17:00" at bounding box center [294, 184] width 72 height 17
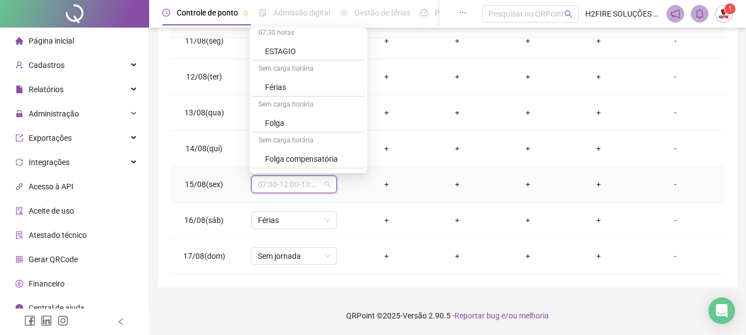
scroll to position [994, 0]
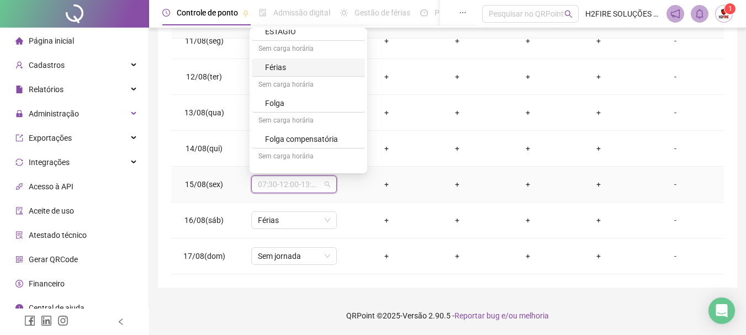
click at [279, 62] on div "Férias" at bounding box center [311, 67] width 93 height 12
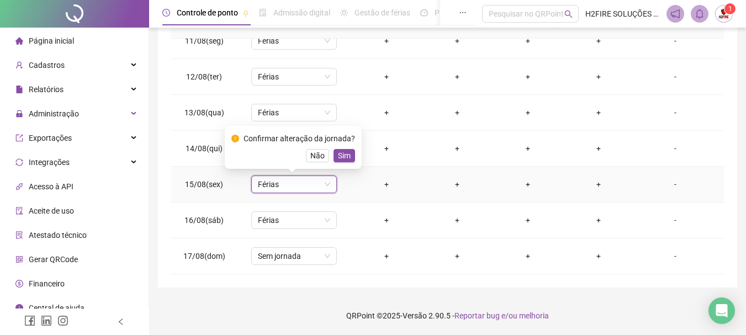
click at [347, 151] on span "Sim" at bounding box center [344, 156] width 13 height 12
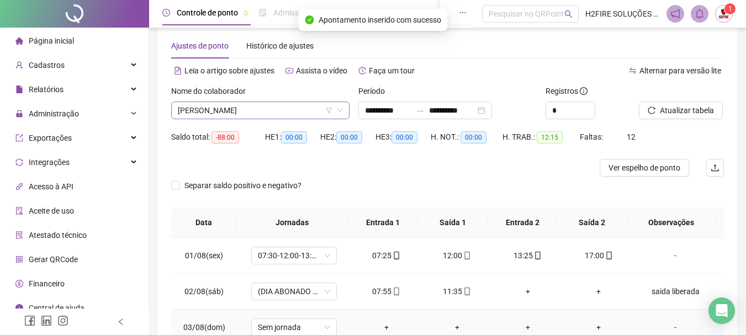
scroll to position [0, 0]
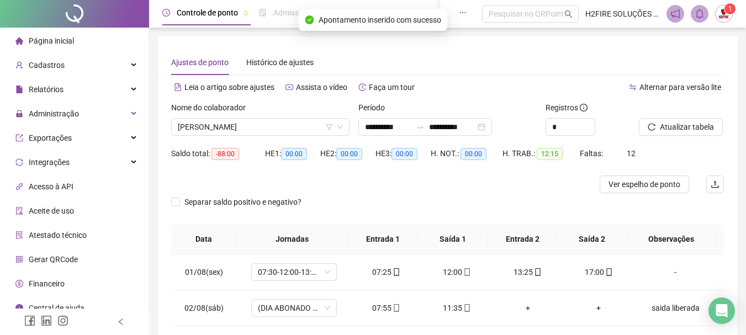
click at [291, 114] on div "Nome do colaborador" at bounding box center [260, 110] width 178 height 17
click at [295, 121] on span "[PERSON_NAME]" at bounding box center [260, 127] width 165 height 17
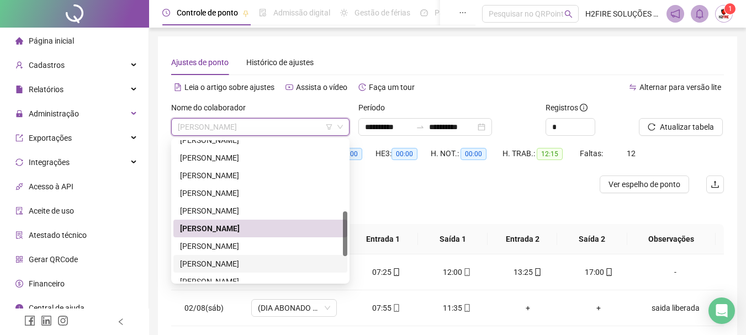
click at [213, 258] on div "[PERSON_NAME]" at bounding box center [260, 264] width 161 height 12
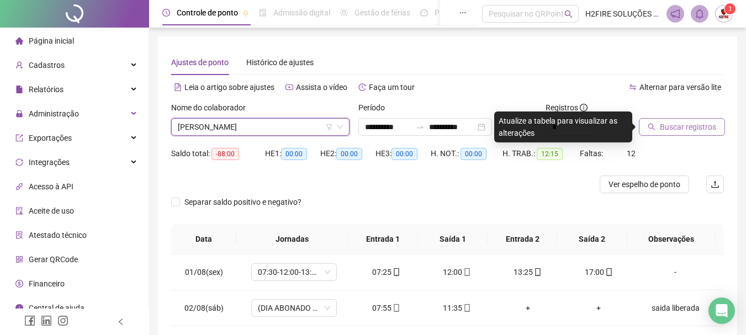
click at [690, 130] on span "Buscar registros" at bounding box center [688, 127] width 56 height 12
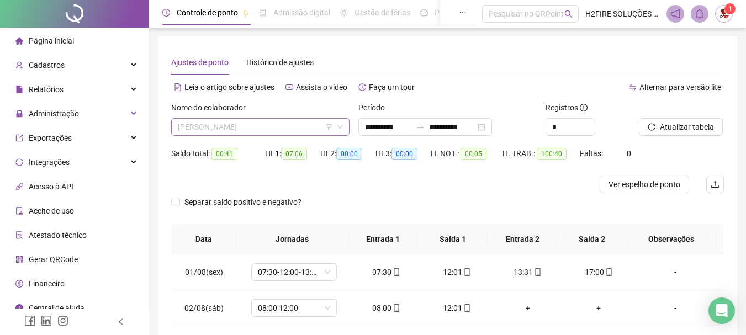
click at [276, 126] on span "[PERSON_NAME]" at bounding box center [260, 127] width 165 height 17
click at [368, 202] on div "Separar saldo positivo e negativo?" at bounding box center [447, 208] width 553 height 31
click at [287, 123] on span "[PERSON_NAME]" at bounding box center [260, 127] width 165 height 17
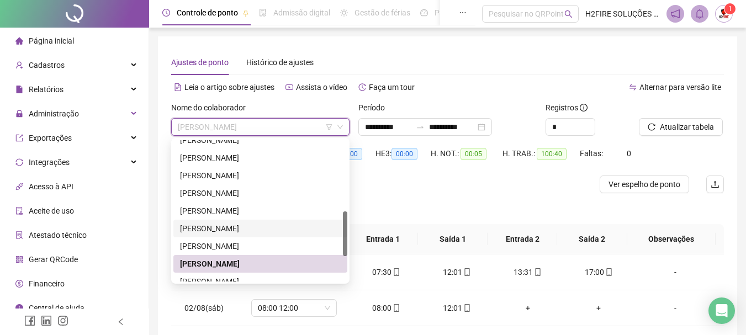
scroll to position [276, 0]
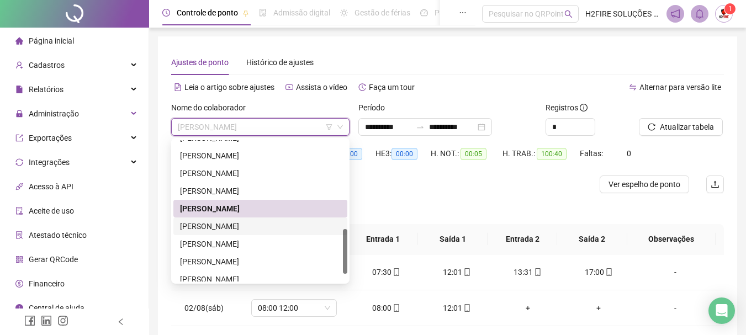
click at [241, 226] on div "[PERSON_NAME]" at bounding box center [260, 226] width 161 height 12
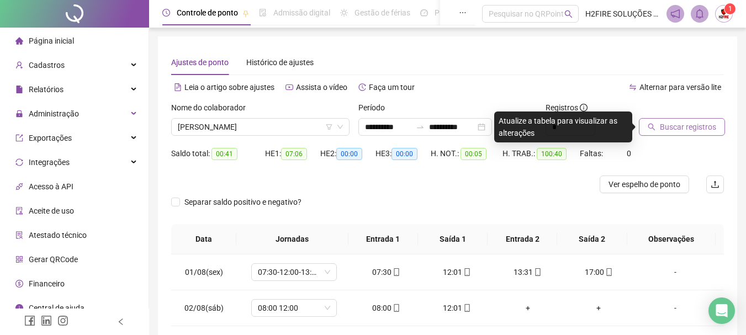
click at [666, 126] on span "Buscar registros" at bounding box center [688, 127] width 56 height 12
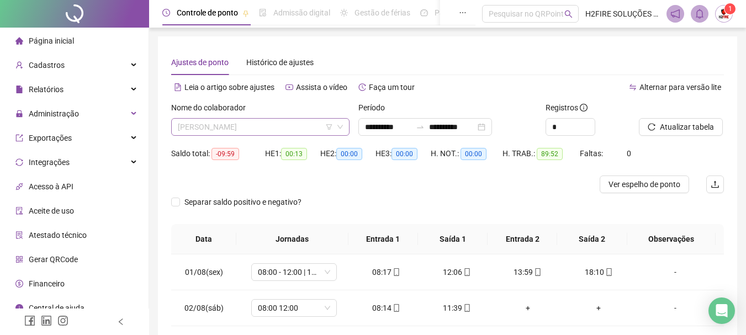
click at [301, 120] on span "[PERSON_NAME]" at bounding box center [260, 127] width 165 height 17
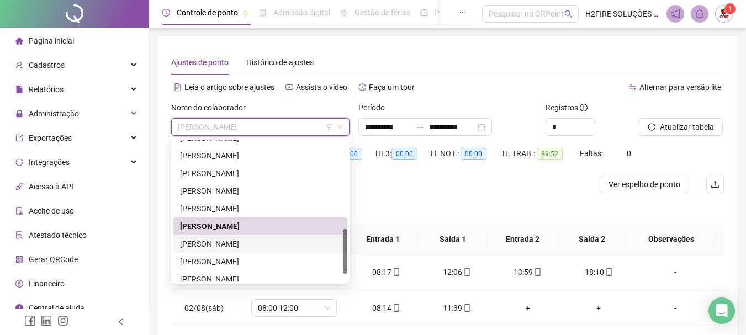
click at [209, 250] on div "[PERSON_NAME]" at bounding box center [260, 244] width 174 height 18
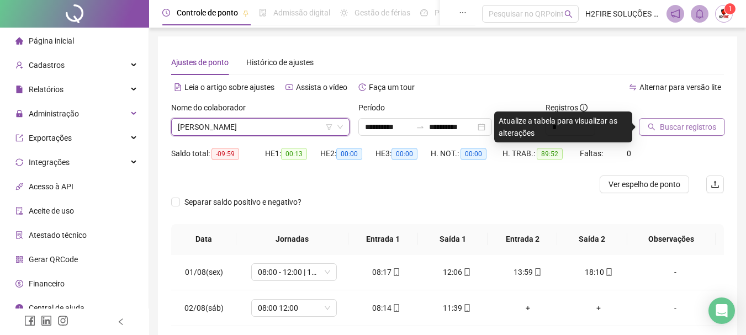
click at [676, 133] on button "Buscar registros" at bounding box center [682, 127] width 86 height 18
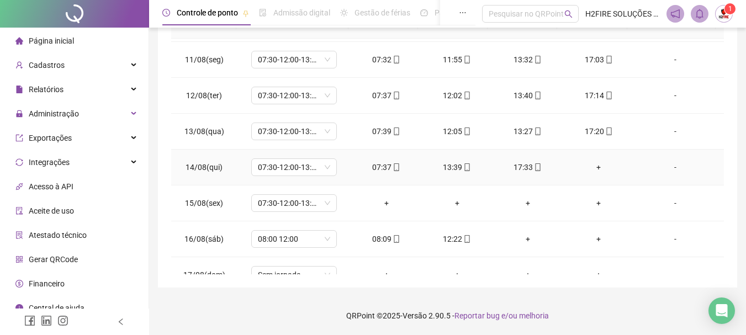
scroll to position [374, 0]
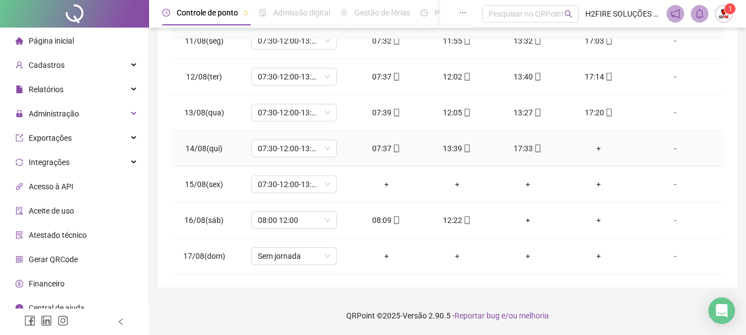
click at [597, 147] on div "+" at bounding box center [598, 148] width 53 height 12
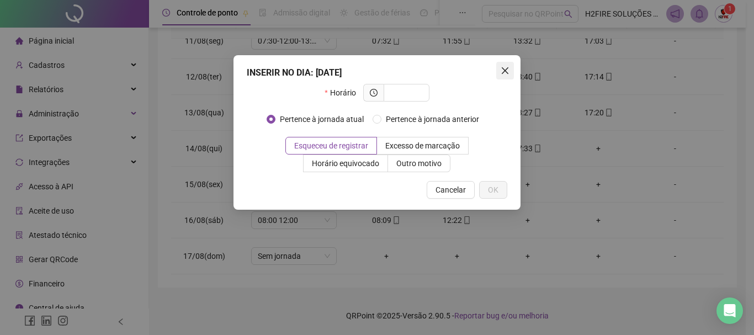
click at [510, 64] on button "Close" at bounding box center [505, 71] width 18 height 18
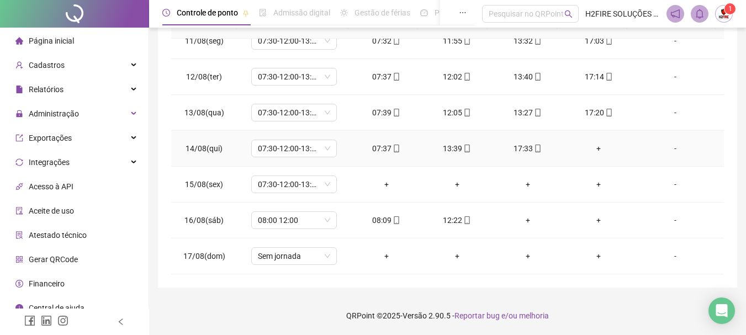
click at [600, 147] on div "+" at bounding box center [598, 148] width 53 height 12
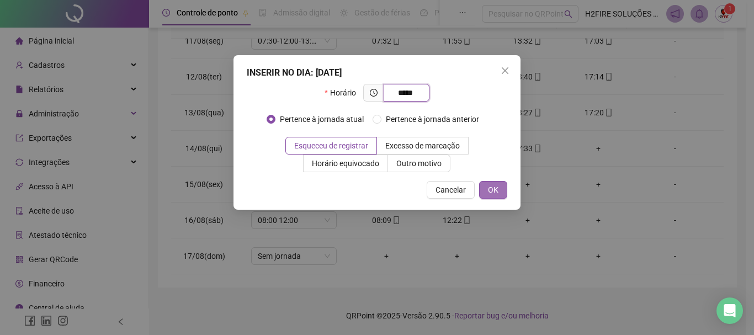
type input "*****"
click at [486, 183] on button "OK" at bounding box center [493, 190] width 28 height 18
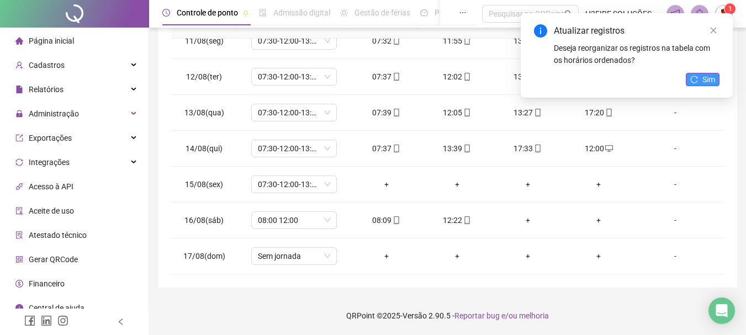
click at [700, 80] on button "Sim" at bounding box center [703, 79] width 34 height 13
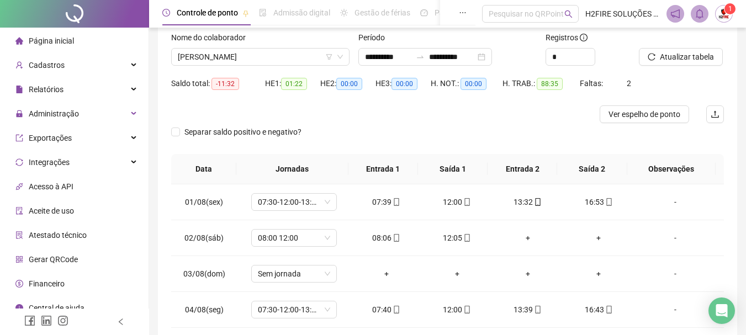
scroll to position [55, 0]
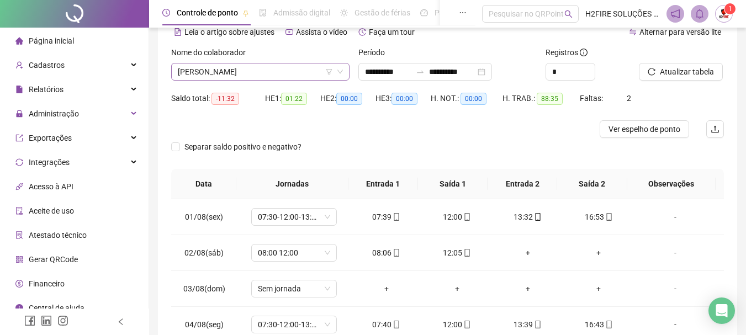
click at [229, 76] on span "[PERSON_NAME]" at bounding box center [260, 72] width 165 height 17
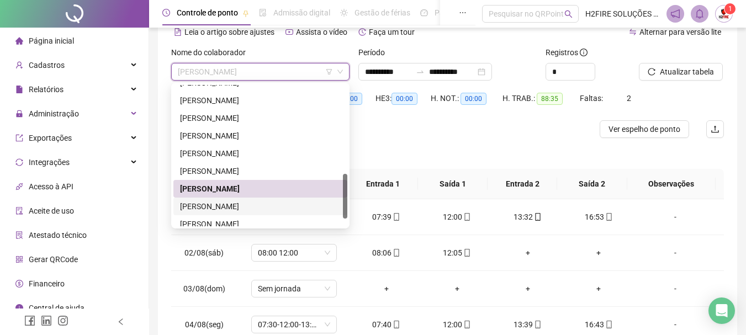
click at [210, 207] on div "[PERSON_NAME]" at bounding box center [260, 206] width 161 height 12
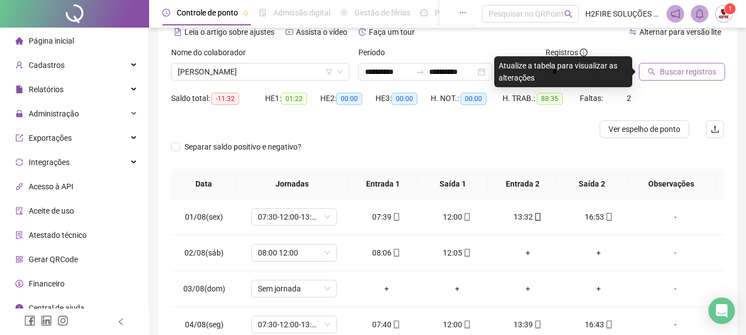
click at [664, 67] on span "Buscar registros" at bounding box center [688, 72] width 56 height 12
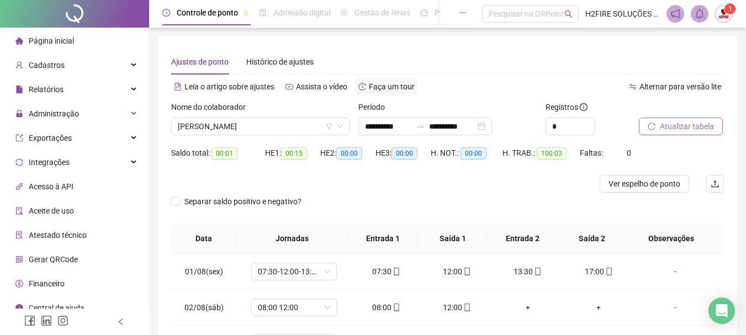
scroll to position [0, 0]
click at [291, 124] on span "[PERSON_NAME]" at bounding box center [260, 127] width 165 height 17
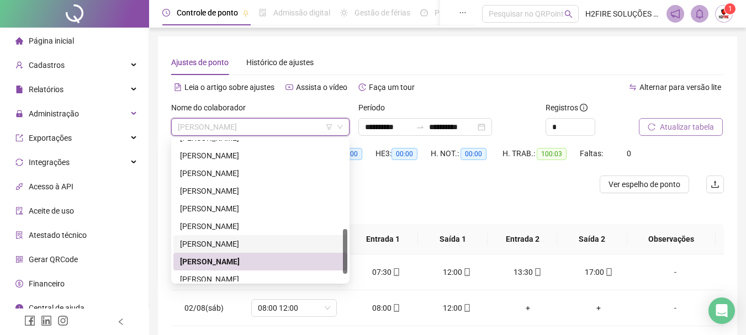
scroll to position [300, 0]
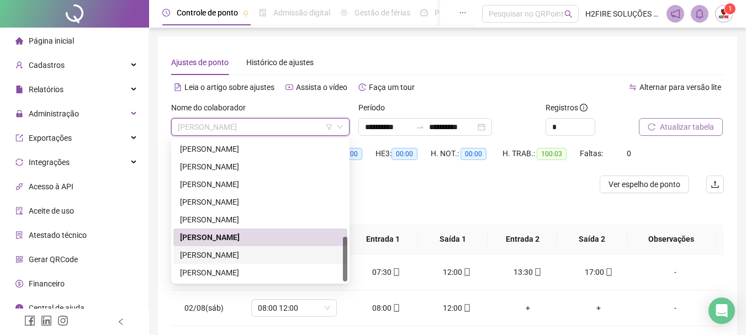
click at [239, 253] on div "[PERSON_NAME]" at bounding box center [260, 255] width 161 height 12
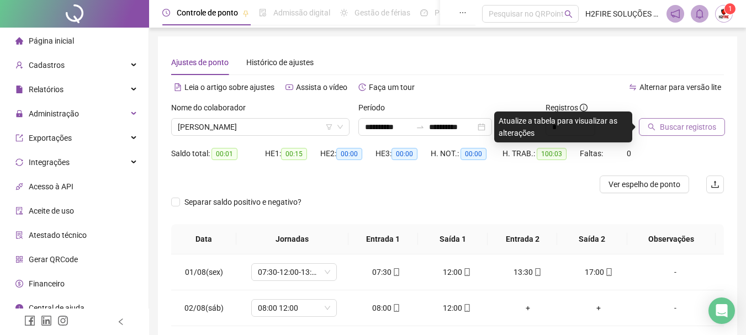
click at [665, 129] on span "Buscar registros" at bounding box center [688, 127] width 56 height 12
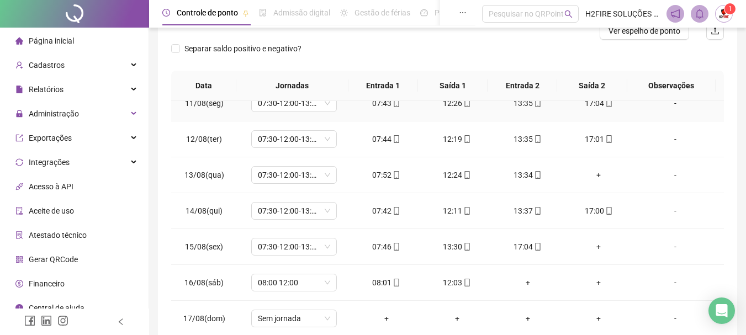
scroll to position [216, 0]
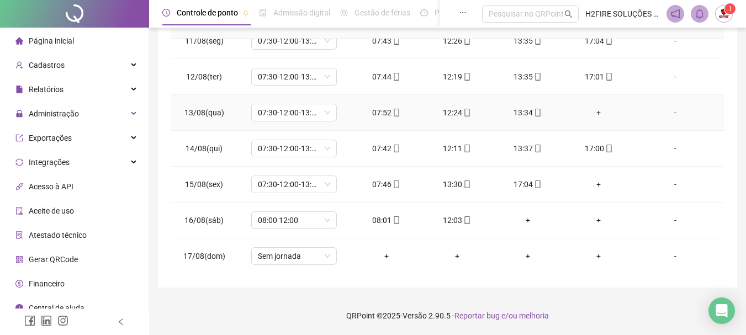
click at [591, 115] on div "+" at bounding box center [598, 113] width 53 height 12
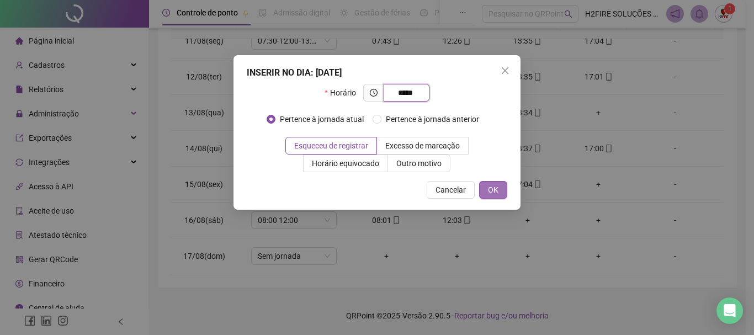
type input "*****"
click at [497, 186] on span "OK" at bounding box center [493, 190] width 10 height 12
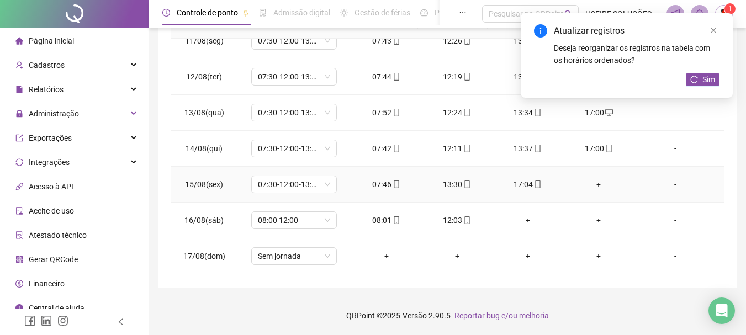
click at [597, 182] on div "+" at bounding box center [598, 184] width 53 height 12
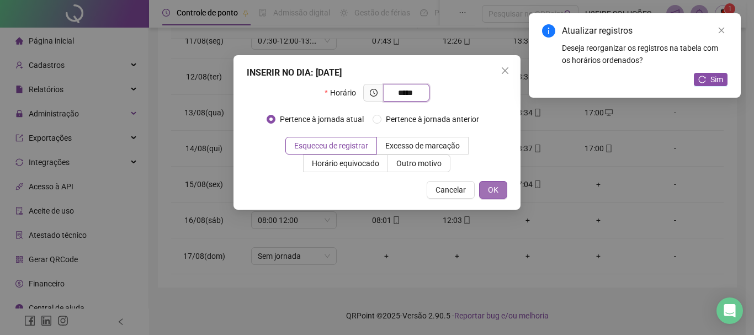
type input "*****"
click at [499, 185] on button "OK" at bounding box center [493, 190] width 28 height 18
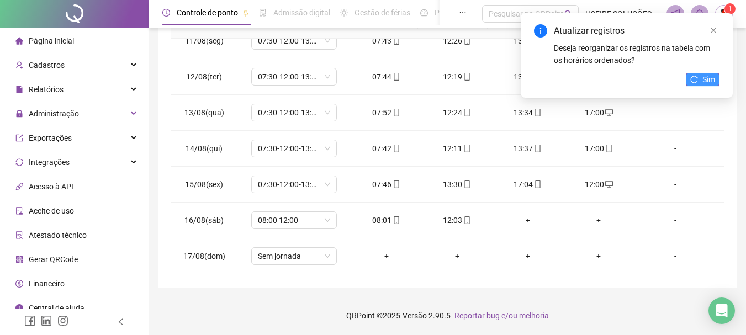
click at [703, 82] on span "Sim" at bounding box center [708, 79] width 13 height 12
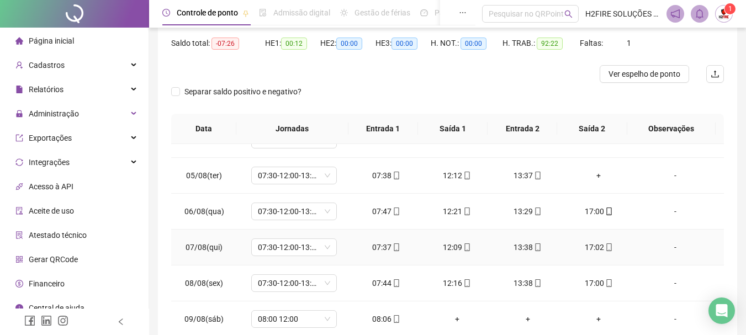
scroll to position [110, 0]
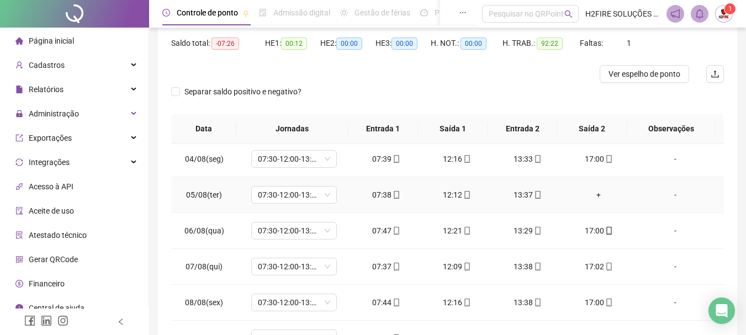
click at [589, 192] on div "+" at bounding box center [598, 195] width 53 height 12
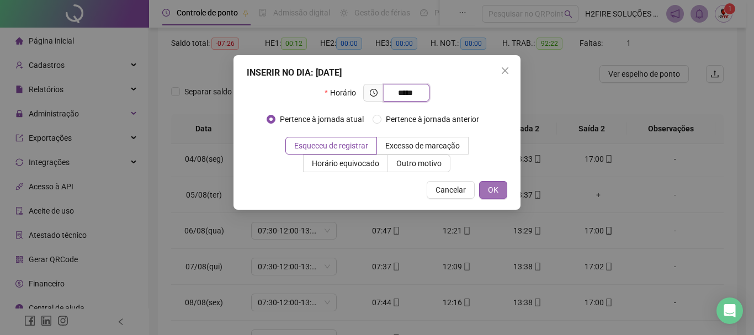
type input "*****"
click at [494, 189] on span "OK" at bounding box center [493, 190] width 10 height 12
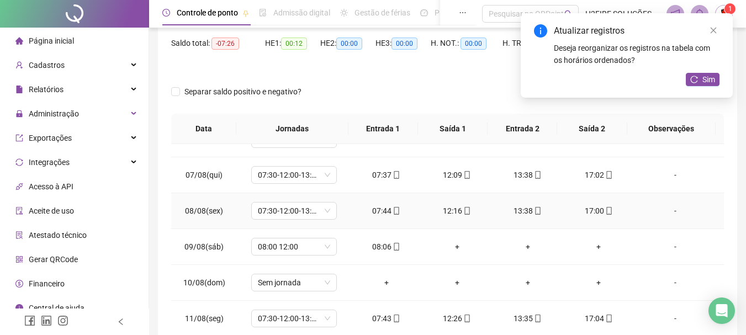
scroll to position [221, 0]
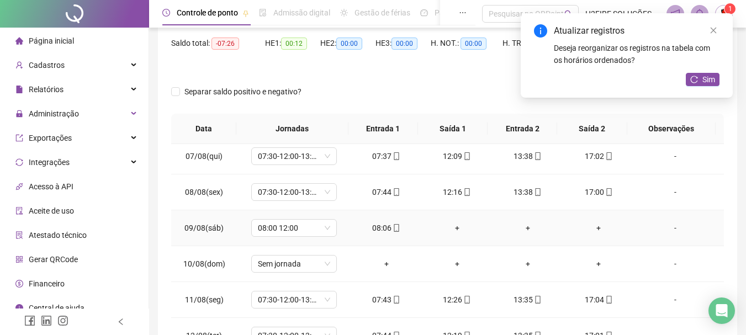
click at [453, 233] on div "+" at bounding box center [457, 228] width 53 height 12
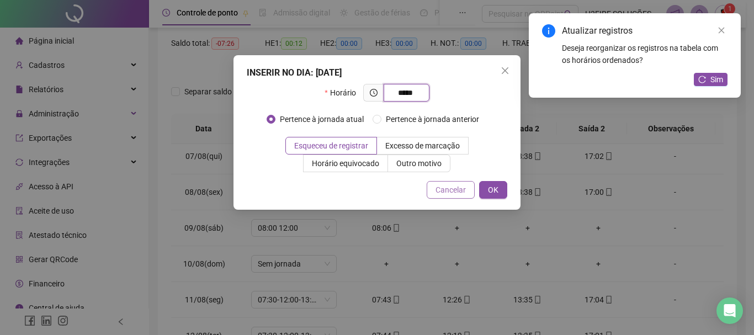
type input "*****"
click at [466, 193] on span "Cancelar" at bounding box center [451, 190] width 30 height 12
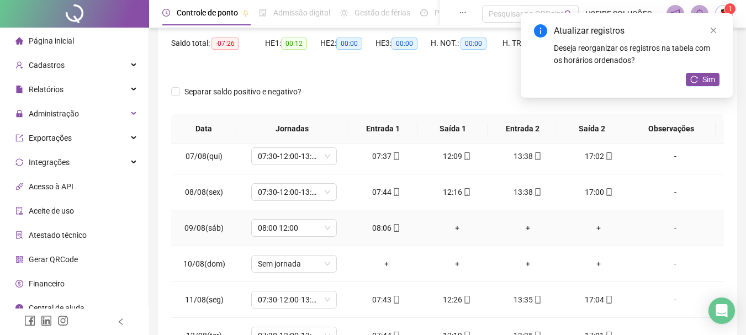
click at [453, 225] on div "+" at bounding box center [457, 228] width 53 height 12
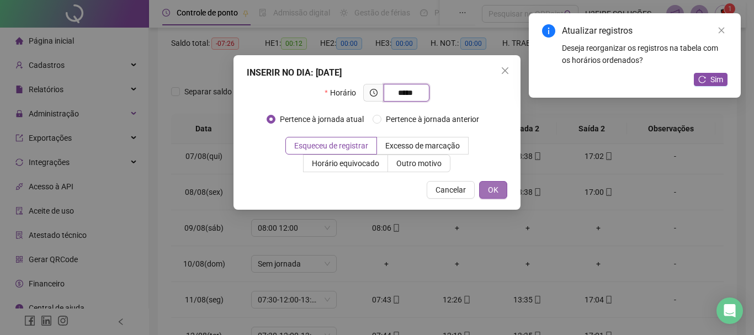
type input "*****"
click at [495, 188] on span "OK" at bounding box center [493, 190] width 10 height 12
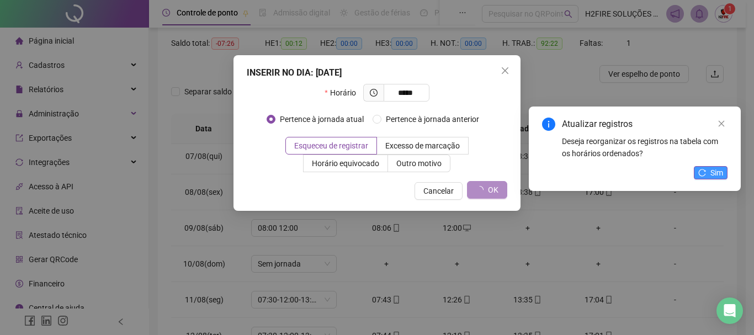
click at [713, 81] on div "Atualizar registros Deseja reorganizar os registros na tabela com os horários o…" at bounding box center [635, 55] width 212 height 84
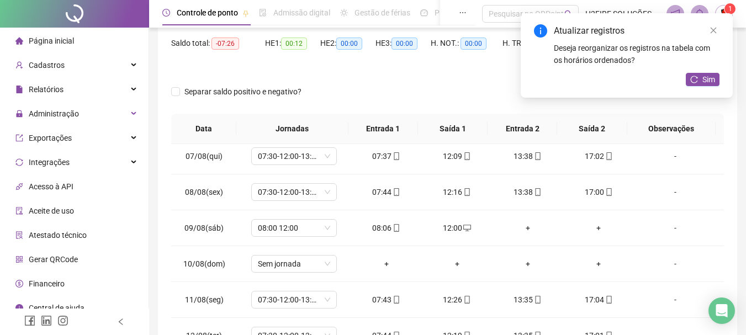
click at [713, 81] on span "Sim" at bounding box center [708, 79] width 13 height 12
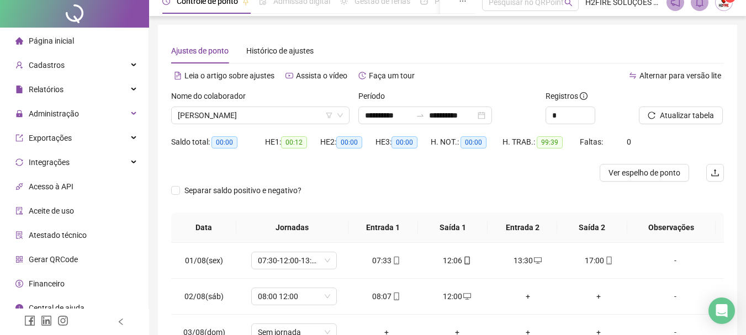
scroll to position [0, 0]
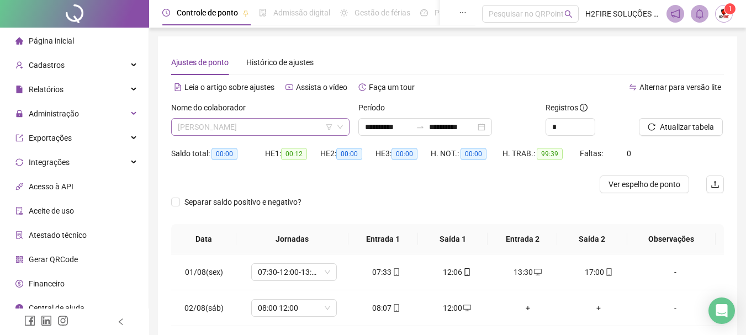
click at [299, 128] on span "[PERSON_NAME]" at bounding box center [260, 127] width 165 height 17
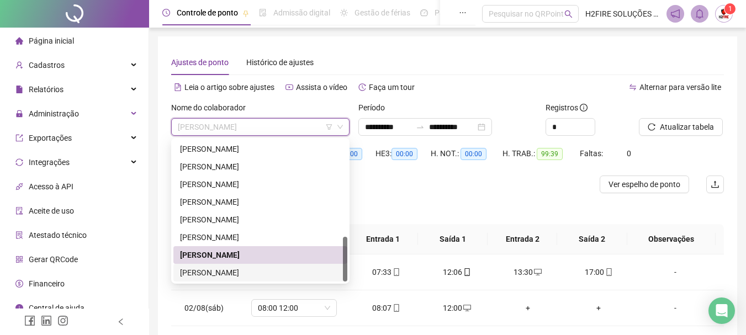
click at [204, 274] on div "[PERSON_NAME]" at bounding box center [260, 273] width 161 height 12
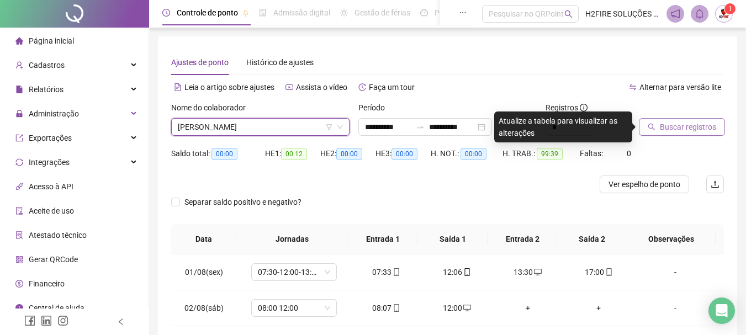
click at [672, 120] on button "Buscar registros" at bounding box center [682, 127] width 86 height 18
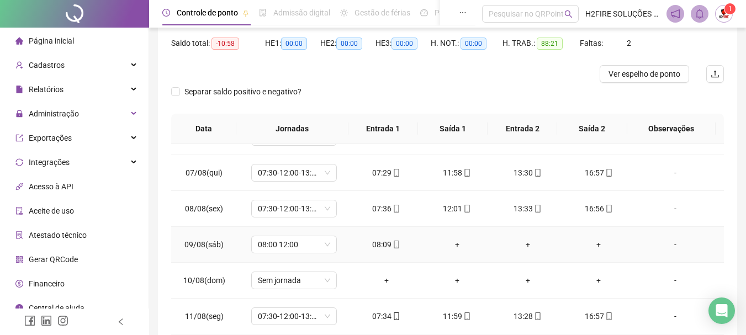
scroll to position [221, 0]
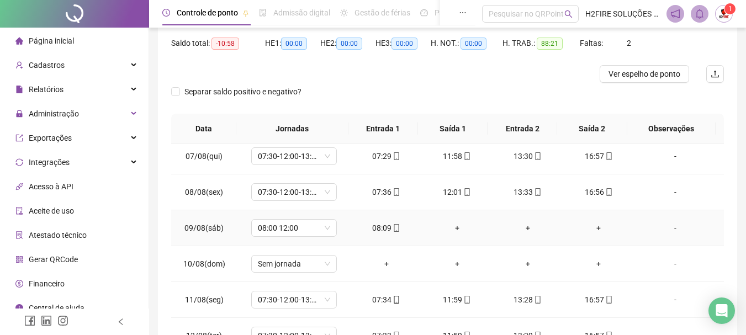
click at [457, 228] on div "+" at bounding box center [457, 228] width 53 height 12
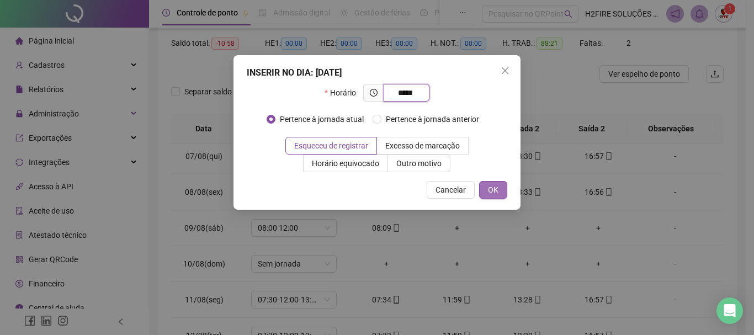
type input "*****"
click at [491, 186] on span "OK" at bounding box center [493, 190] width 10 height 12
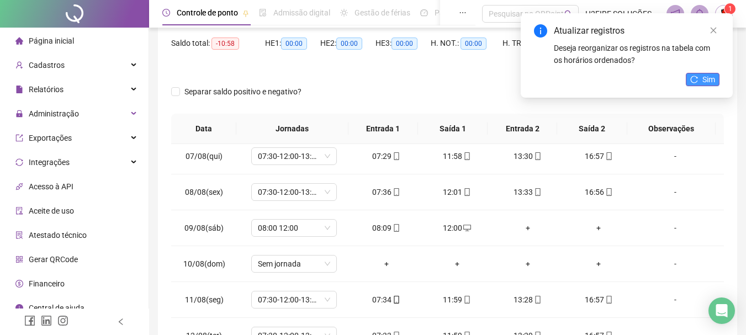
click at [700, 75] on button "Sim" at bounding box center [703, 79] width 34 height 13
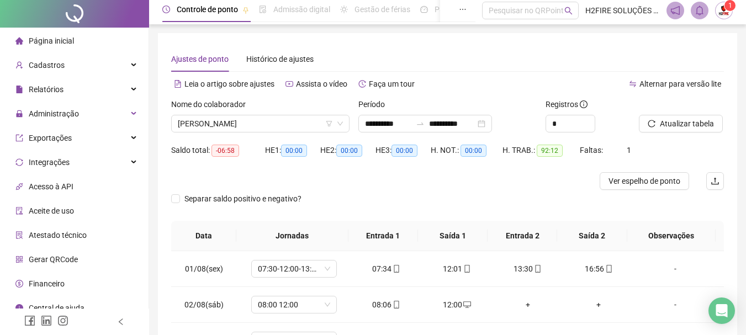
scroll to position [0, 0]
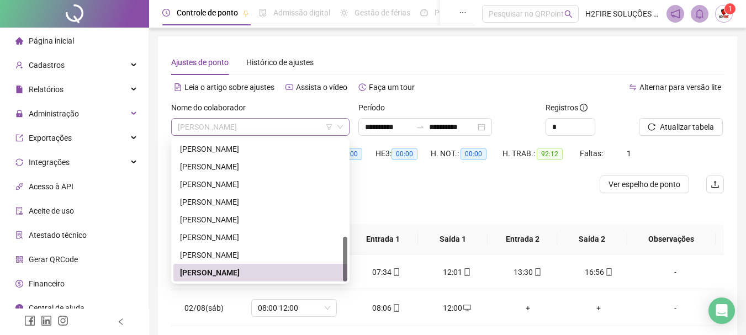
click at [279, 133] on span "[PERSON_NAME]" at bounding box center [260, 127] width 165 height 17
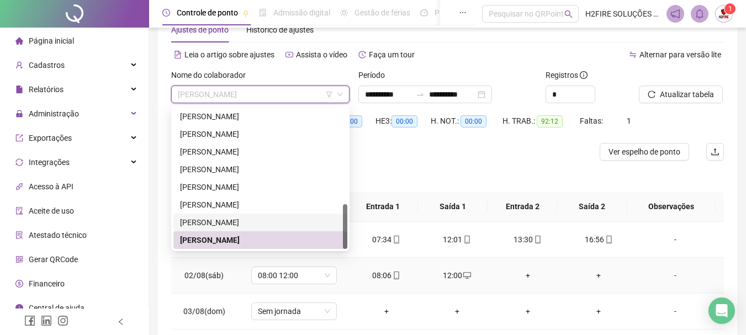
scroll to position [110, 0]
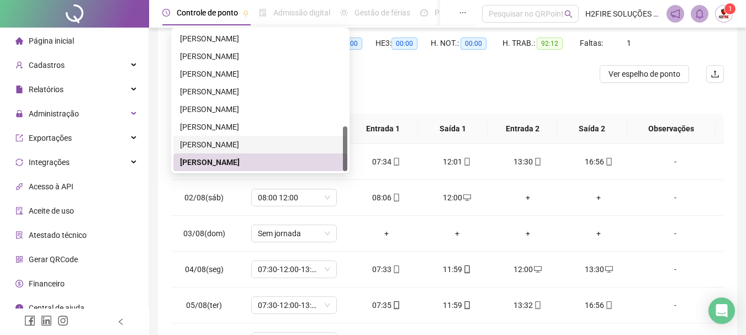
click at [504, 76] on div at bounding box center [378, 74] width 415 height 18
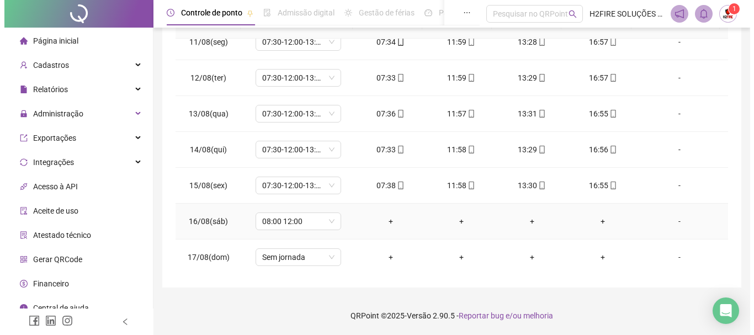
scroll to position [374, 0]
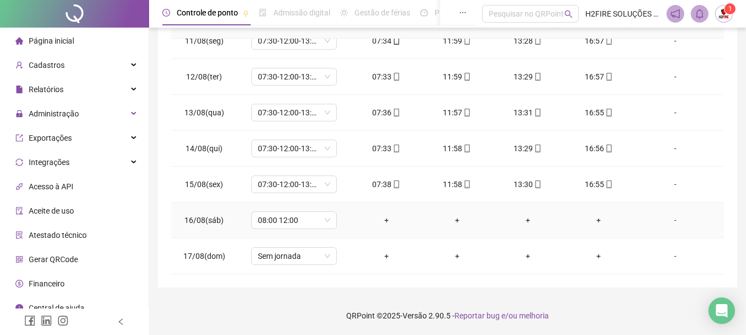
click at [671, 223] on div "-" at bounding box center [675, 220] width 65 height 12
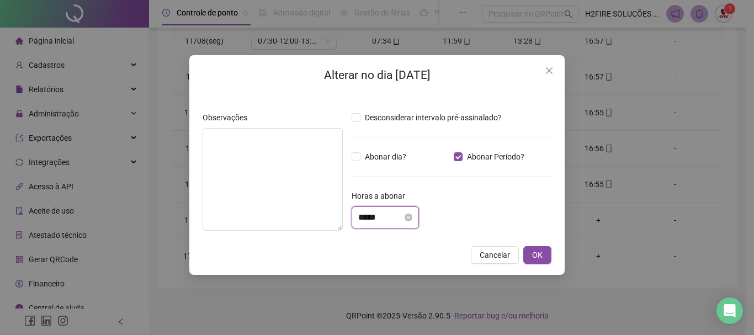
click at [379, 216] on input "*****" at bounding box center [380, 217] width 44 height 13
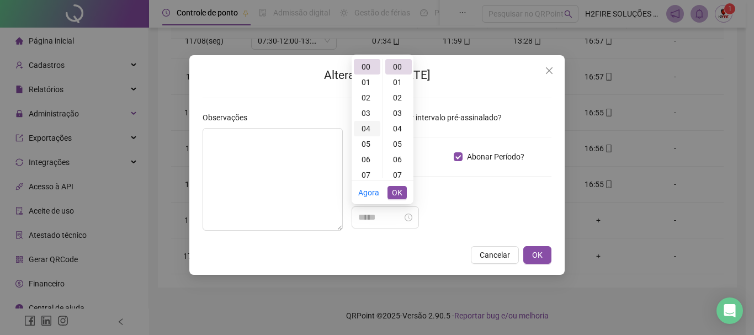
click at [368, 125] on div "04" at bounding box center [367, 128] width 27 height 15
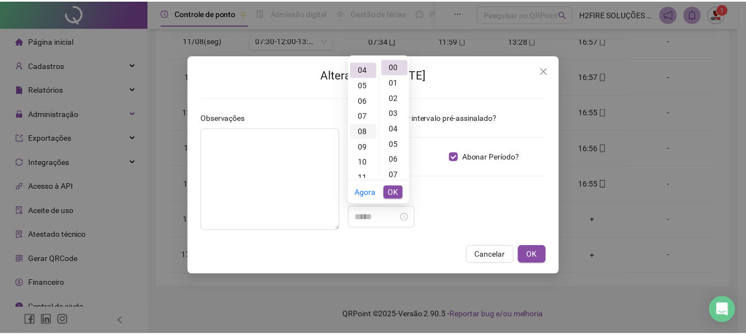
scroll to position [62, 0]
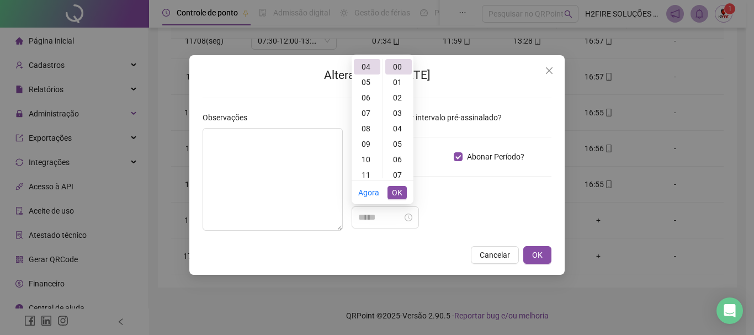
type input "*****"
click at [400, 190] on span "OK" at bounding box center [397, 193] width 10 height 12
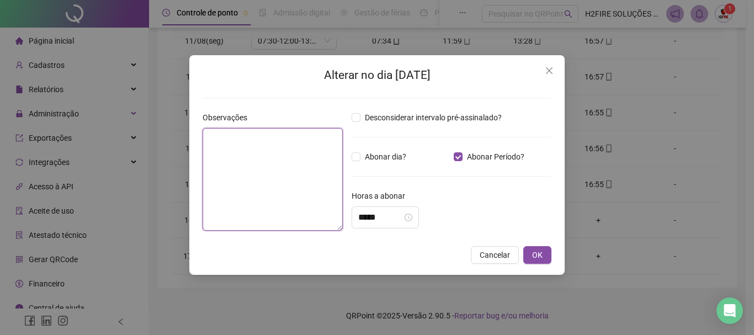
click at [303, 182] on textarea at bounding box center [273, 179] width 140 height 103
type textarea "**********"
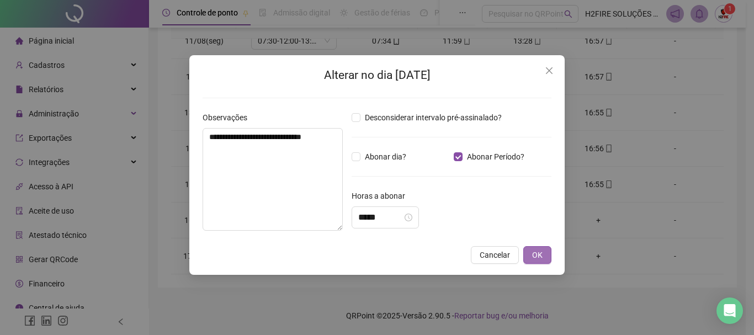
click at [536, 255] on span "OK" at bounding box center [537, 255] width 10 height 12
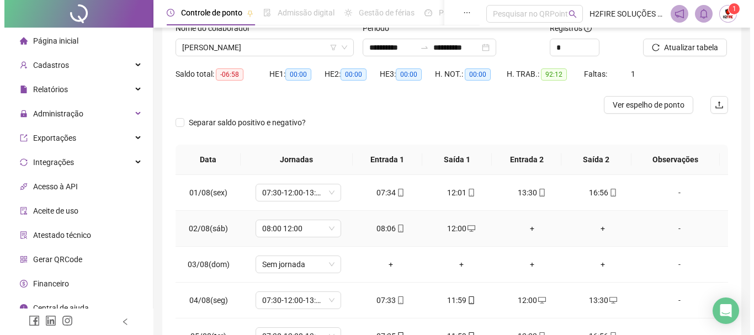
scroll to position [0, 0]
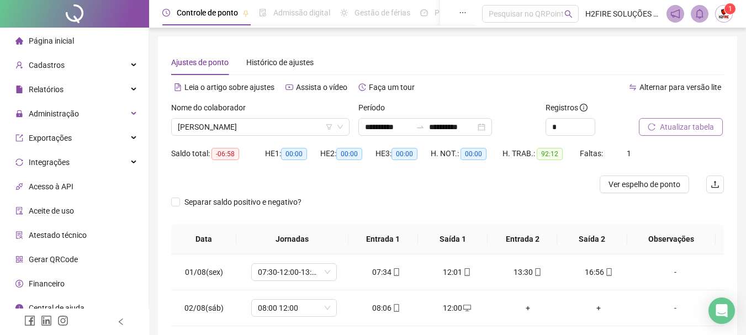
click at [656, 129] on button "Atualizar tabela" at bounding box center [681, 127] width 84 height 18
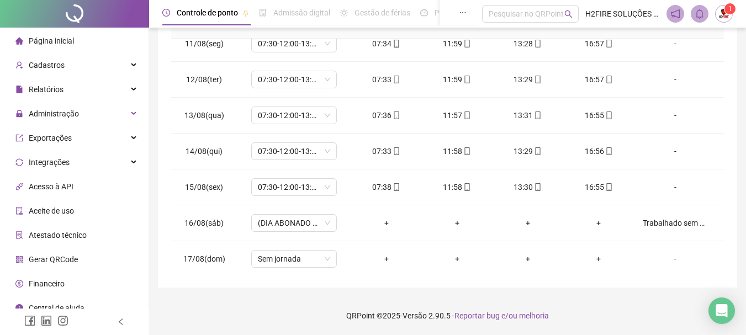
scroll to position [374, 0]
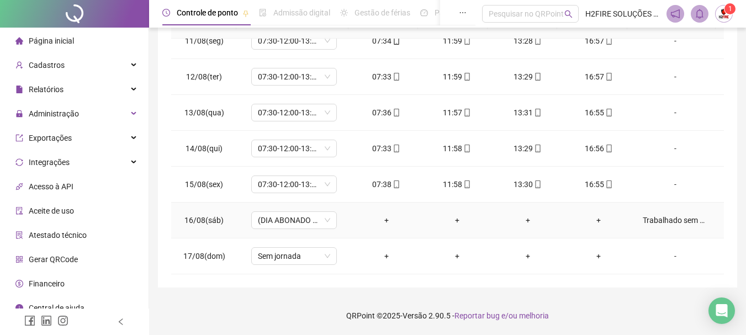
click at [662, 222] on div "Trabalhado sem celular (esqueceu)" at bounding box center [675, 220] width 65 height 12
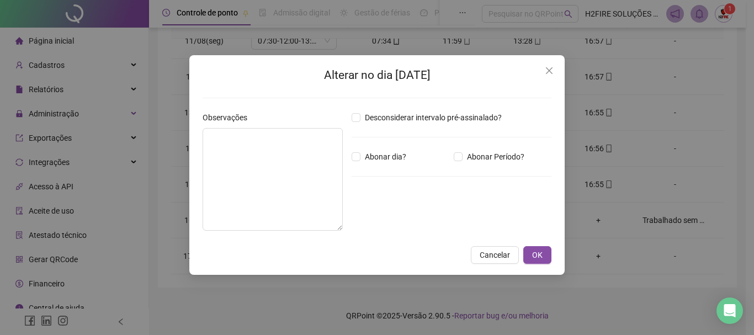
type textarea "**********"
type input "*****"
click at [361, 155] on span "Abonar dia?" at bounding box center [386, 157] width 50 height 12
click at [546, 256] on button "OK" at bounding box center [537, 255] width 28 height 18
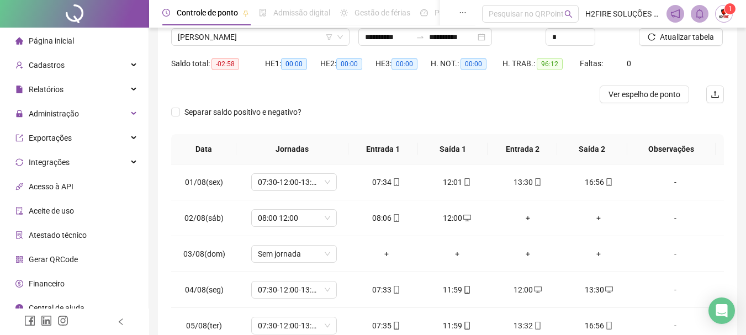
scroll to position [0, 0]
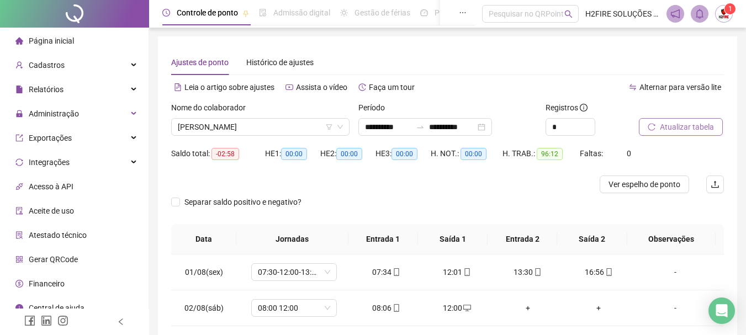
click at [660, 123] on span "Atualizar tabela" at bounding box center [687, 127] width 54 height 12
drag, startPoint x: 223, startPoint y: 139, endPoint x: 207, endPoint y: 131, distance: 17.8
click at [223, 139] on div "Nome do colaborador [PERSON_NAME]" at bounding box center [260, 123] width 187 height 43
click at [205, 130] on span "[PERSON_NAME]" at bounding box center [260, 127] width 165 height 17
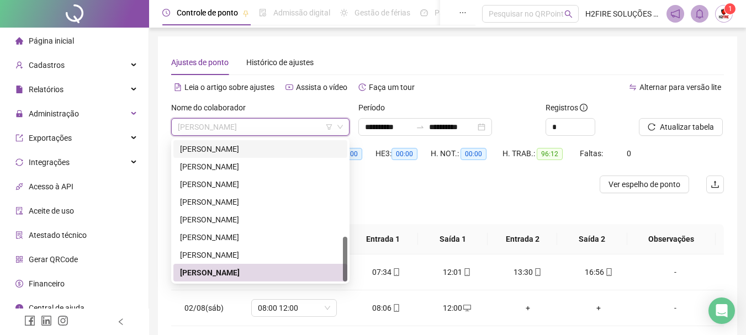
click at [483, 60] on div "Ajustes de ponto Histórico de ajustes" at bounding box center [447, 62] width 553 height 25
